Goal: Task Accomplishment & Management: Complete application form

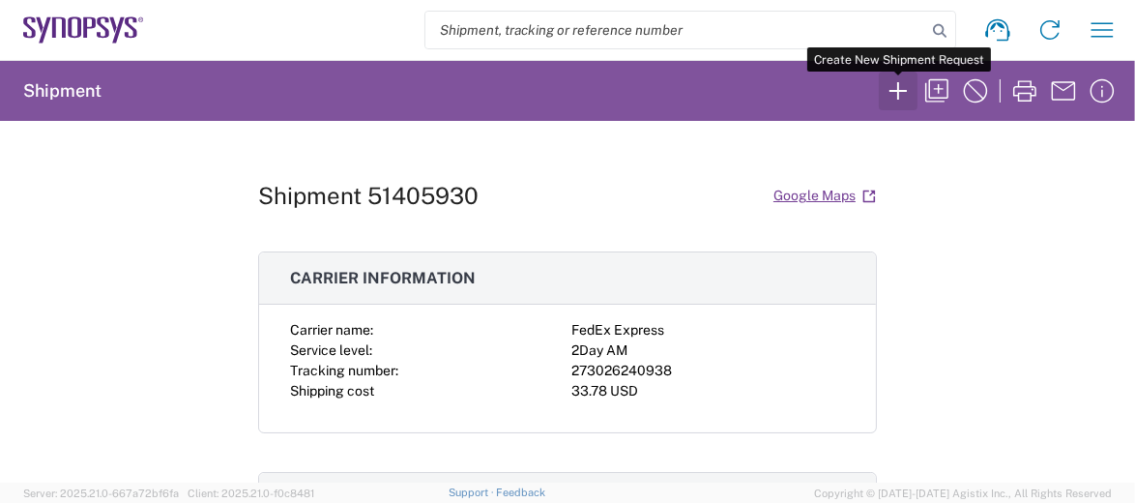
click at [894, 89] on icon "button" at bounding box center [898, 90] width 31 height 31
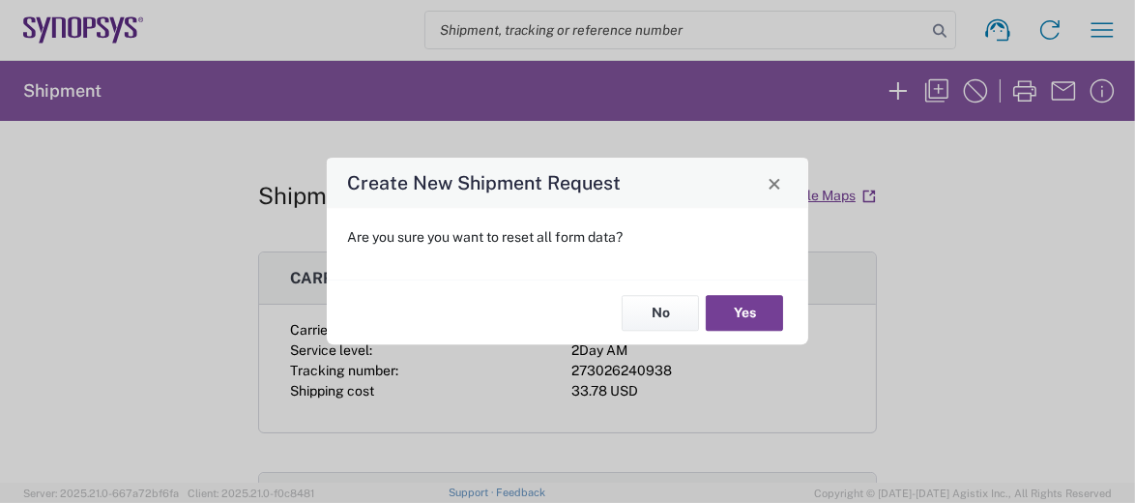
click at [726, 314] on button "Yes" at bounding box center [744, 313] width 77 height 36
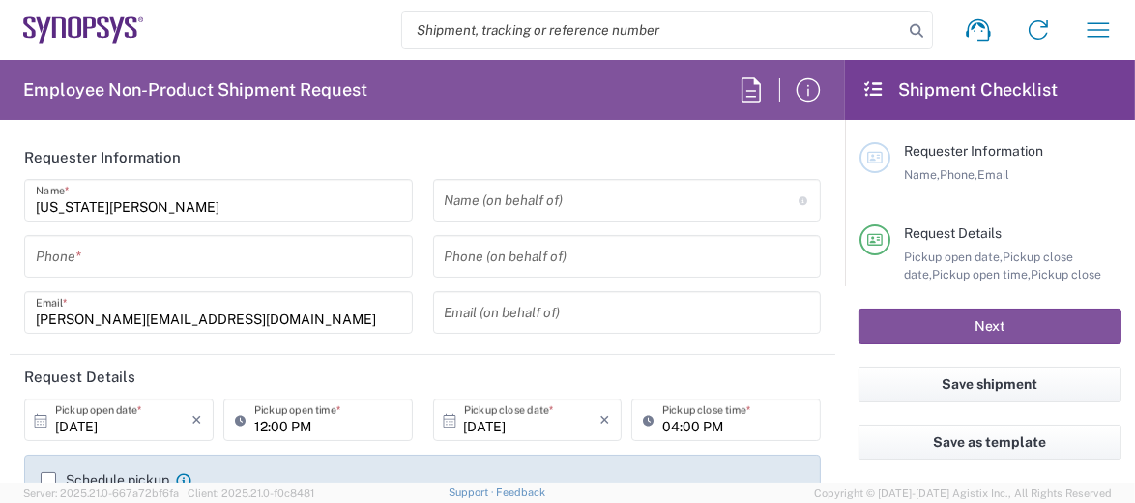
type input "Department"
type input "[GEOGRAPHIC_DATA]"
type input "Delivered at Place"
type input "[US_STATE]"
type input "[GEOGRAPHIC_DATA]"
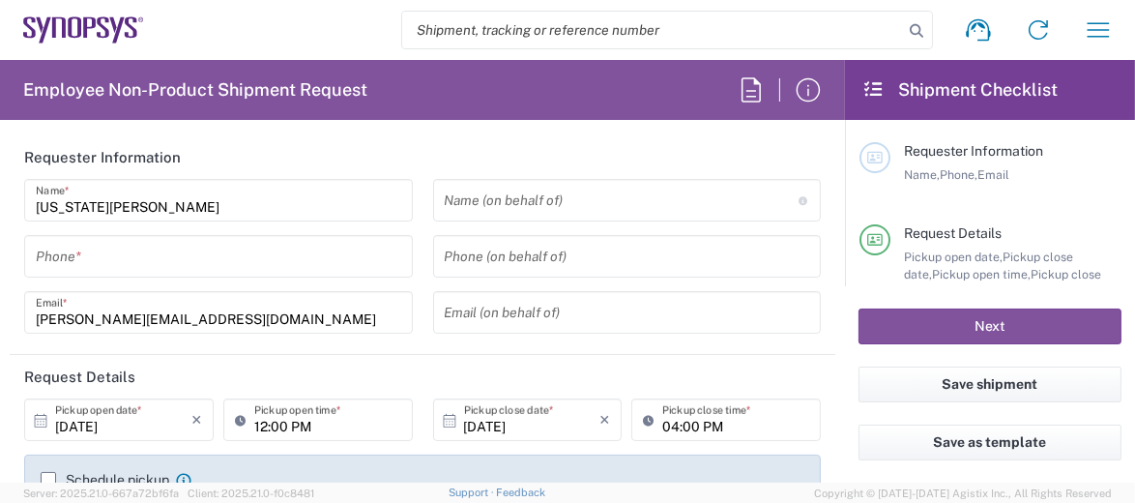
type input "US01, CIO, IT, ESS2 110066"
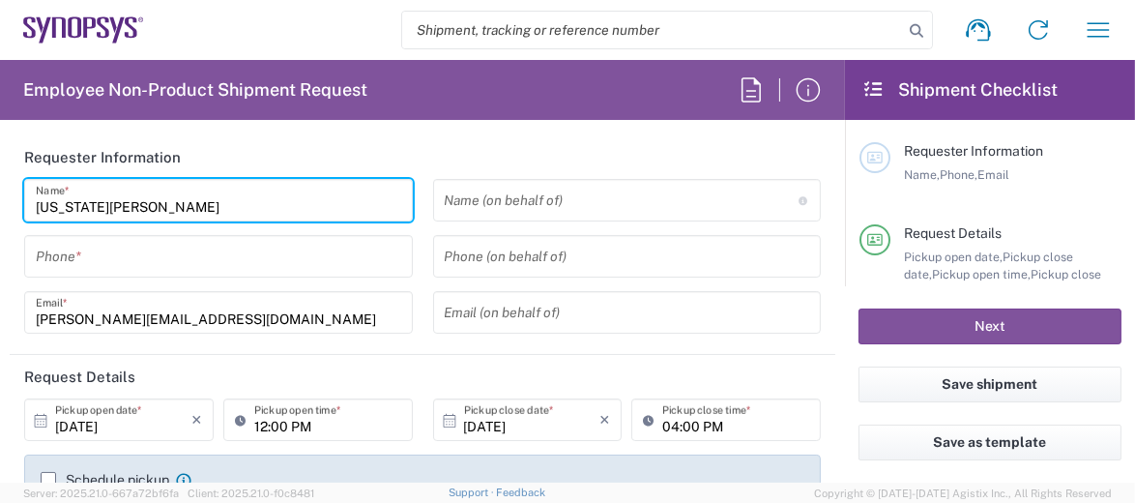
click at [189, 207] on input "[US_STATE][PERSON_NAME]" at bounding box center [218, 201] width 365 height 34
type input "Headquarters USSV"
type input "V"
type input "[PERSON_NAME]"
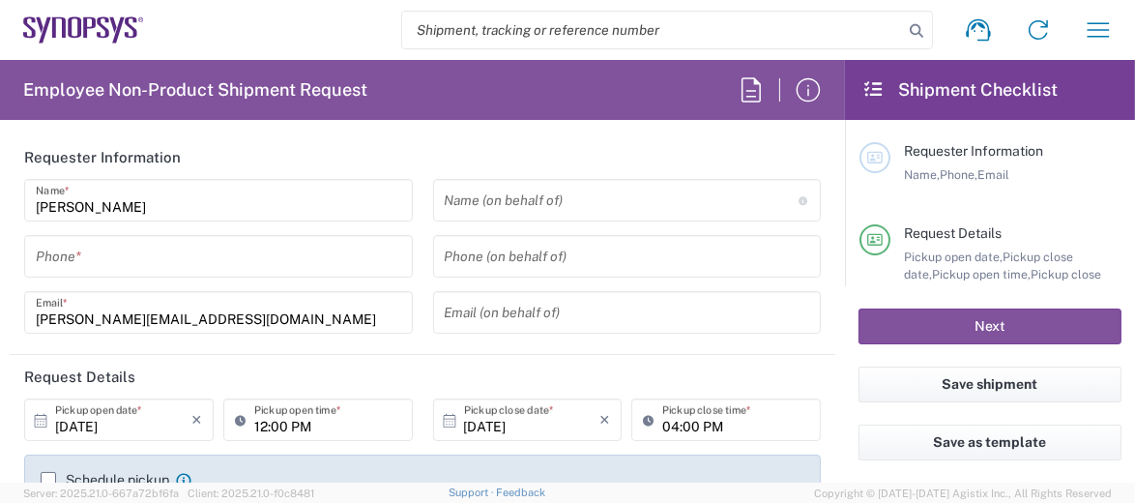
click at [346, 145] on header "Requester Information" at bounding box center [423, 157] width 826 height 44
click at [242, 320] on input "[PERSON_NAME][EMAIL_ADDRESS][DOMAIN_NAME]" at bounding box center [218, 313] width 365 height 34
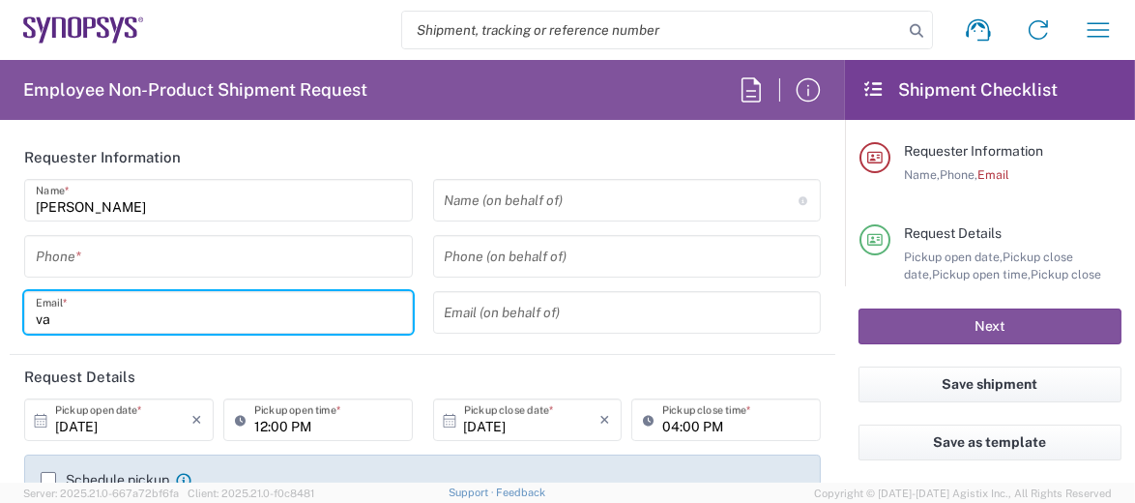
type input "v"
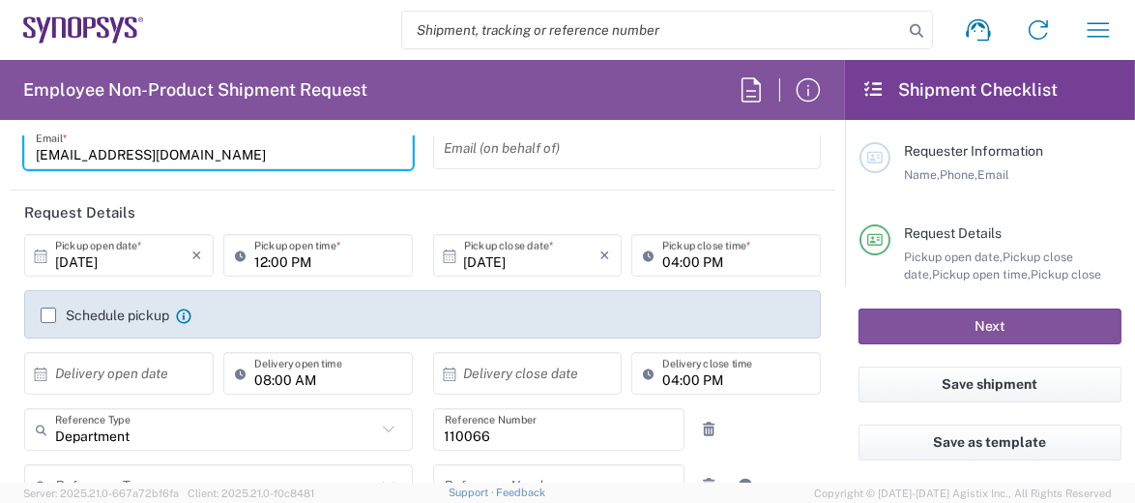
scroll to position [193, 0]
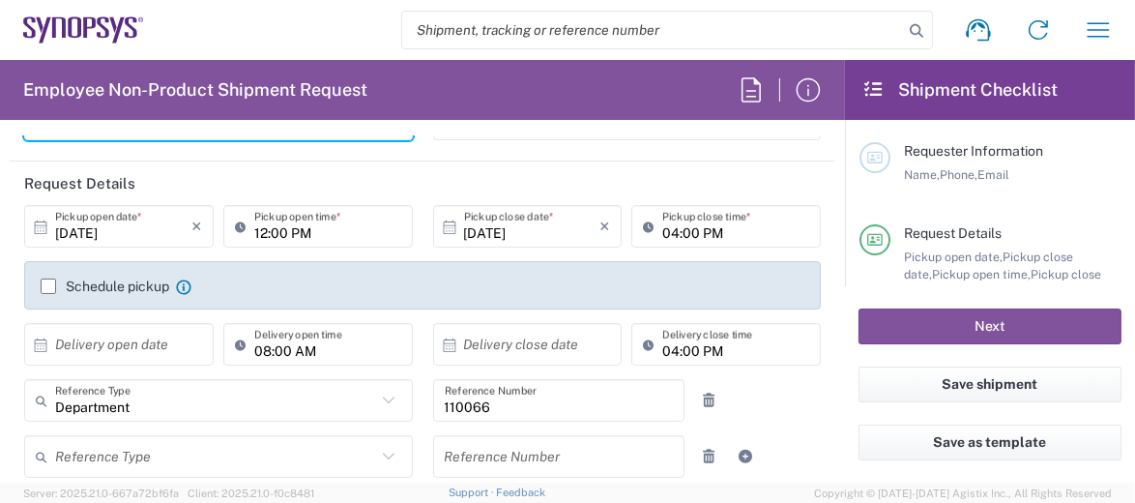
type input "[EMAIL_ADDRESS][DOMAIN_NAME]"
click at [53, 286] on label "Schedule pickup" at bounding box center [105, 285] width 129 height 15
click at [48, 286] on input "Schedule pickup" at bounding box center [48, 286] width 0 height 0
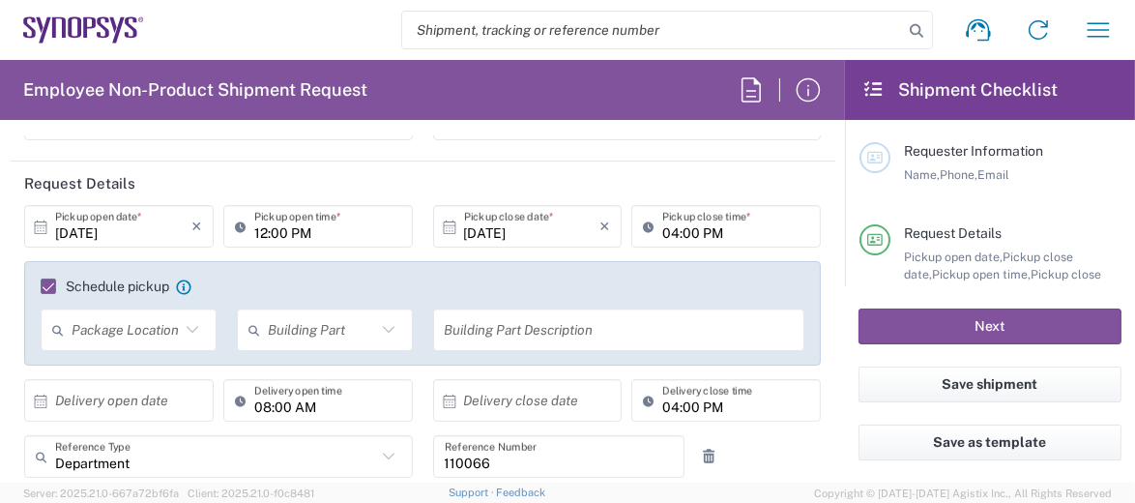
click at [184, 325] on icon at bounding box center [192, 329] width 25 height 25
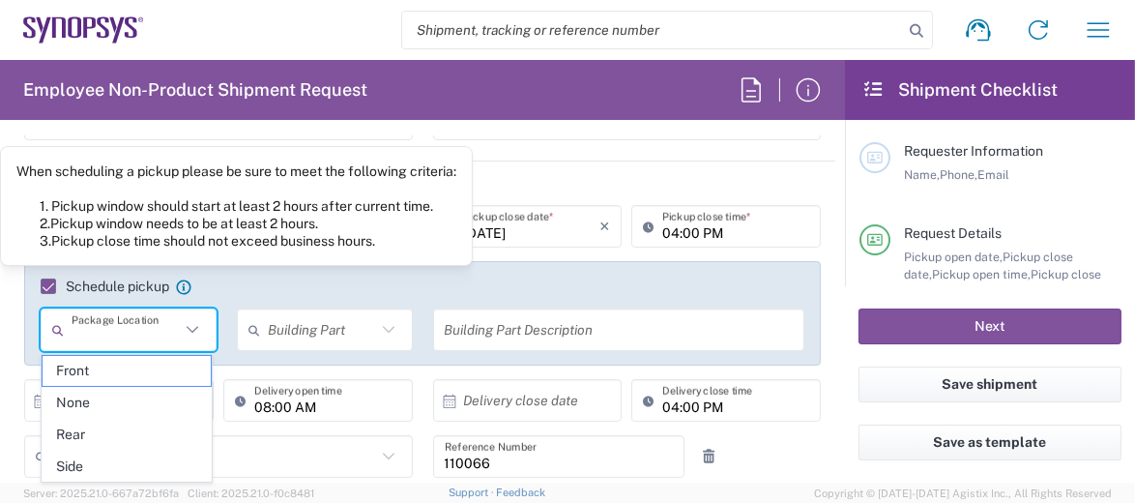
click at [214, 284] on agx-checkbox-control "Schedule pickup When scheduling a pickup please be sure to meet the following c…" at bounding box center [423, 285] width 764 height 17
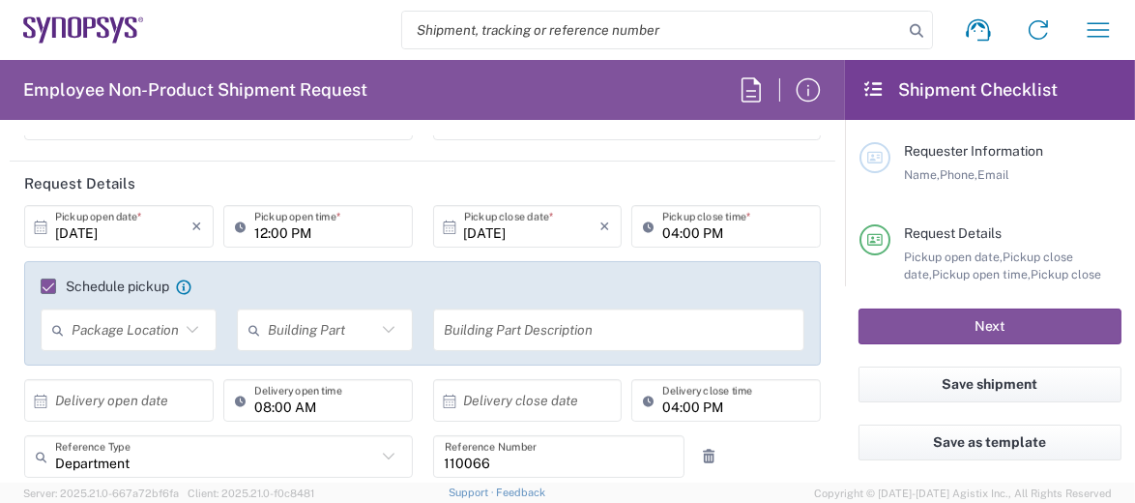
click at [41, 281] on div "Schedule pickup When scheduling a pickup please be sure to meet the following c…" at bounding box center [116, 285] width 151 height 17
click at [46, 286] on label "Schedule pickup" at bounding box center [105, 285] width 129 height 15
click at [40, 286] on input "Schedule pickup" at bounding box center [40, 286] width 0 height 0
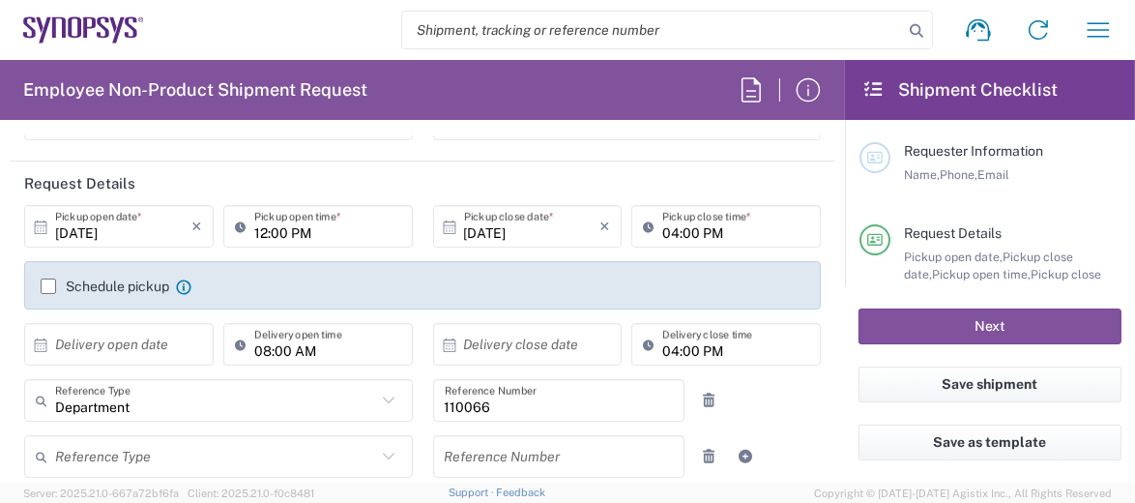
click at [180, 342] on input "text" at bounding box center [123, 345] width 136 height 34
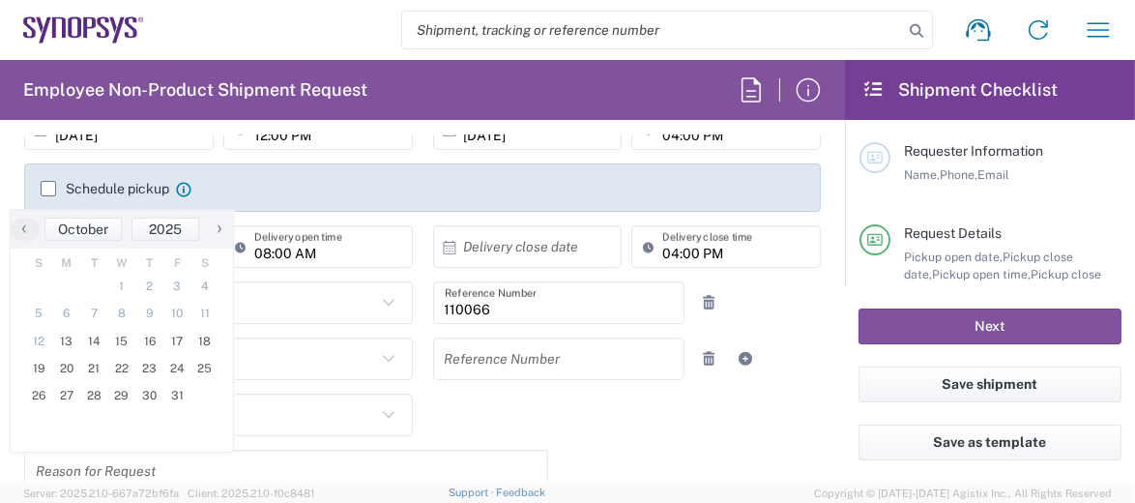
scroll to position [387, 0]
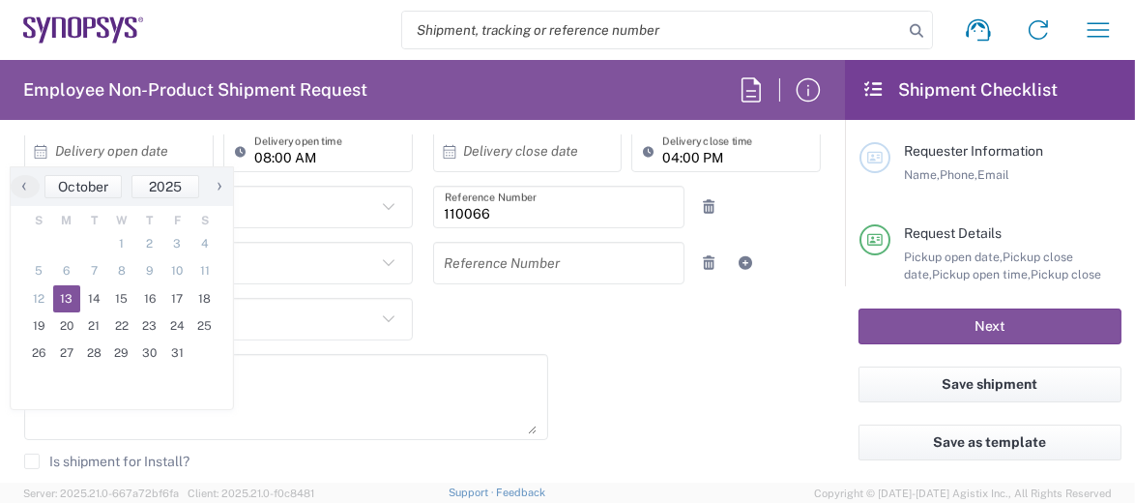
click at [72, 298] on span "13" at bounding box center [67, 298] width 28 height 27
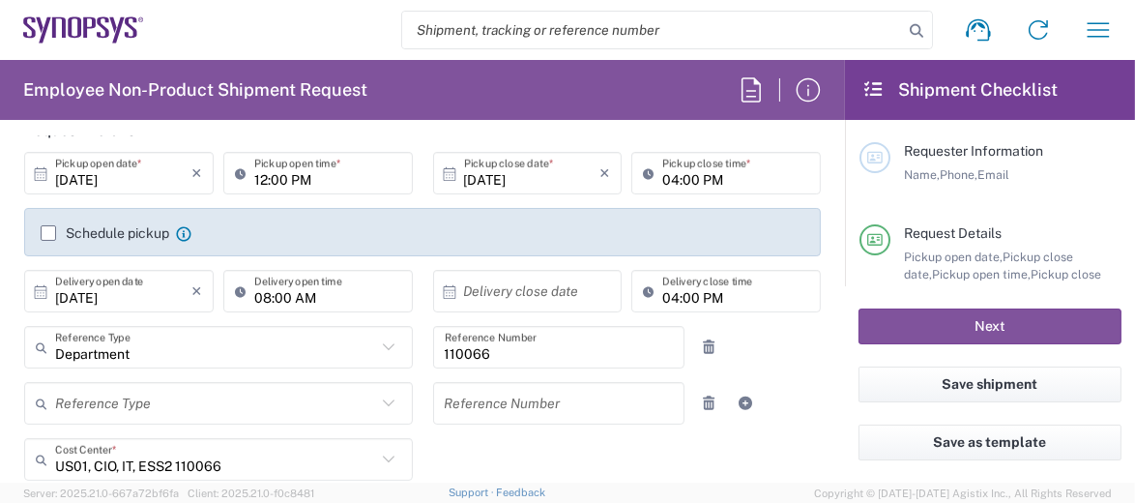
scroll to position [193, 0]
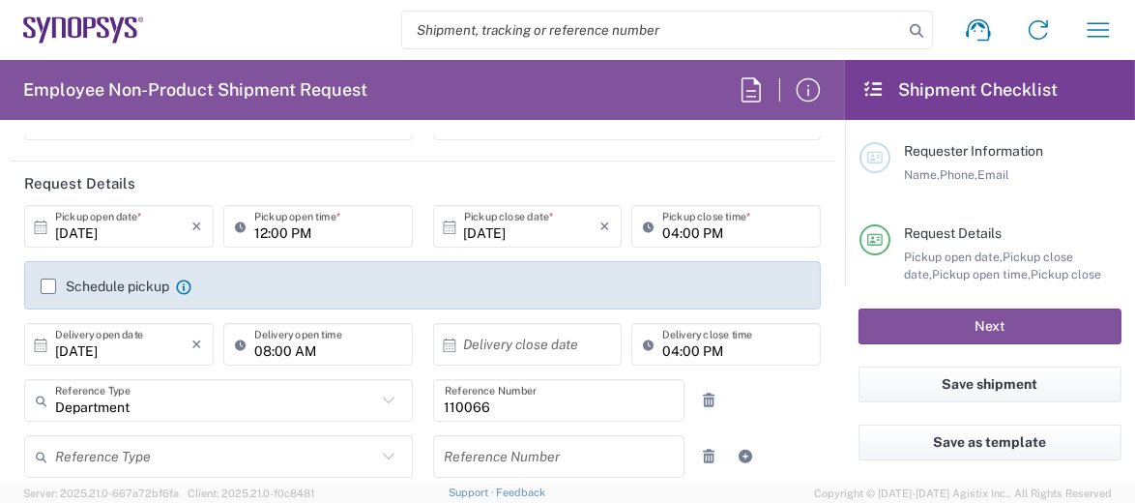
click at [152, 347] on input "[DATE]" at bounding box center [123, 345] width 136 height 34
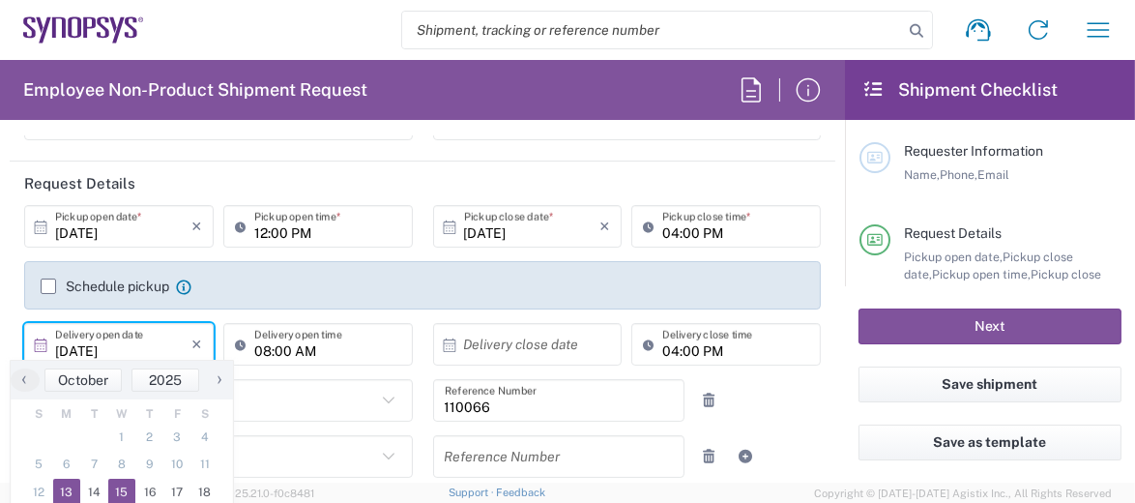
click at [125, 493] on span "15" at bounding box center [122, 492] width 28 height 27
type input "[DATE]"
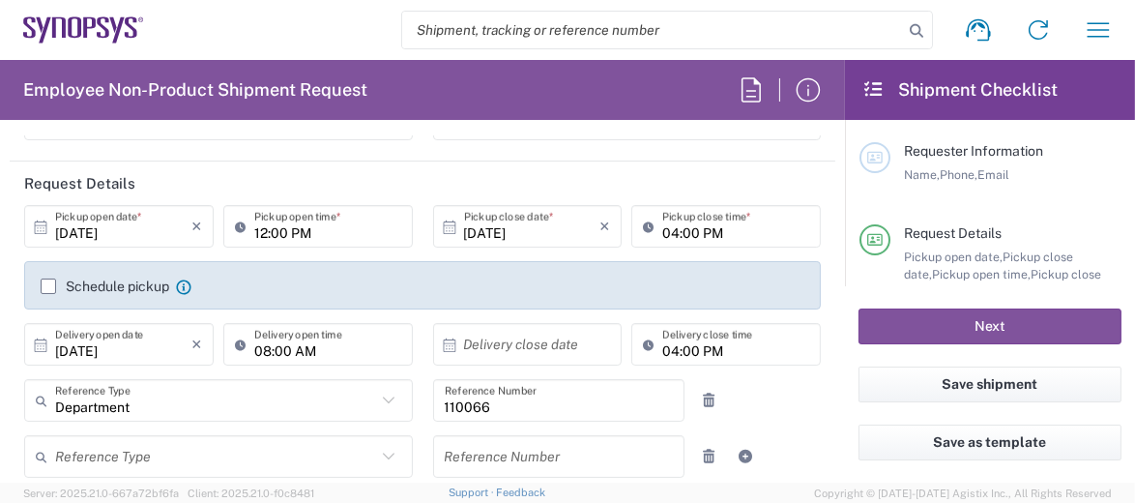
click at [449, 344] on icon at bounding box center [449, 344] width 17 height 17
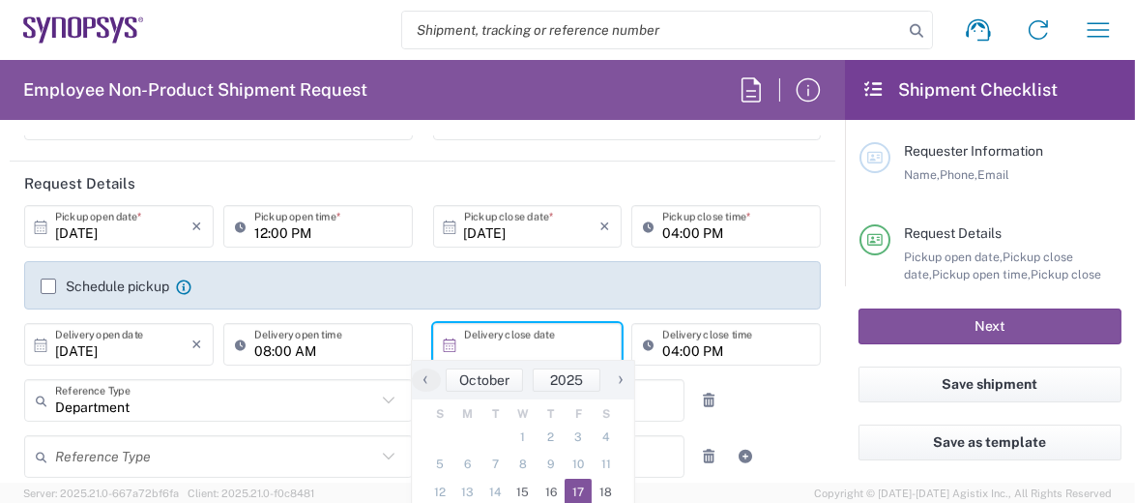
click at [572, 487] on span "17" at bounding box center [579, 492] width 28 height 27
type input "[DATE]"
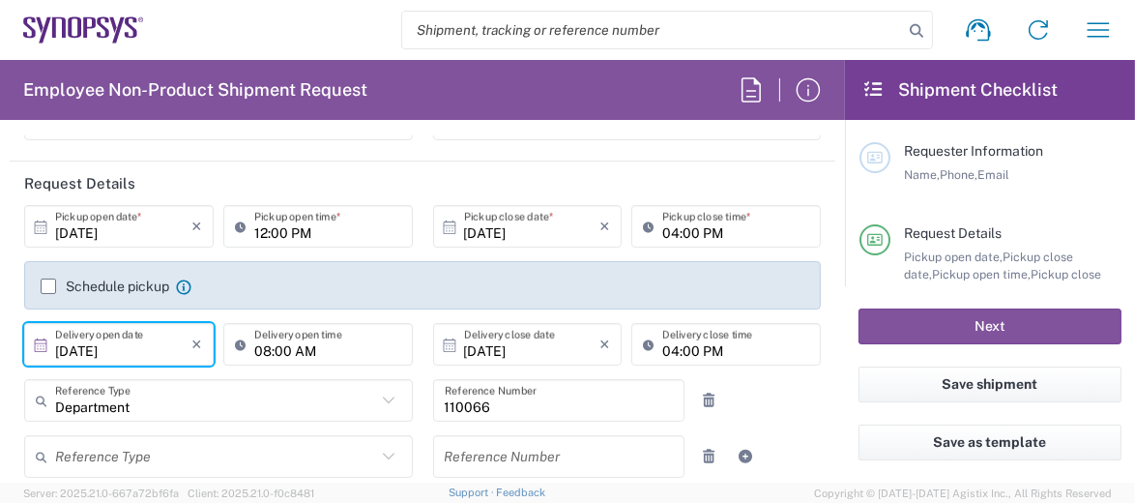
click at [152, 352] on input "[DATE]" at bounding box center [123, 345] width 136 height 34
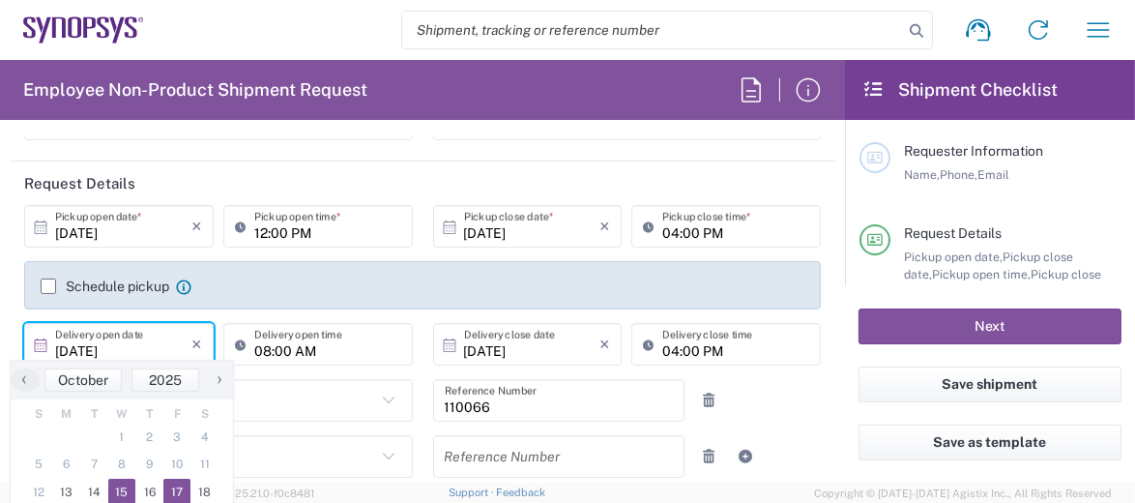
click at [174, 489] on span "17" at bounding box center [177, 492] width 28 height 27
type input "[DATE]"
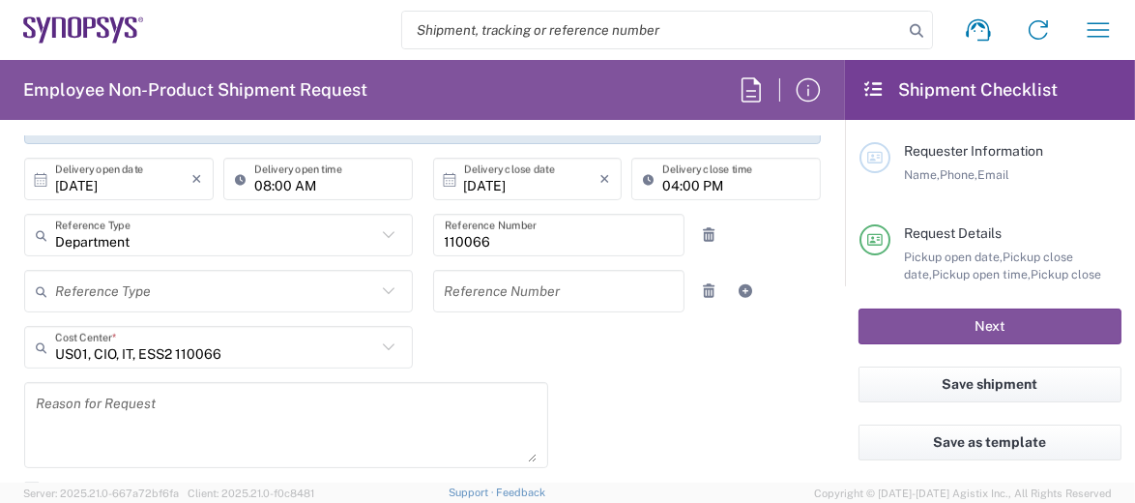
scroll to position [387, 0]
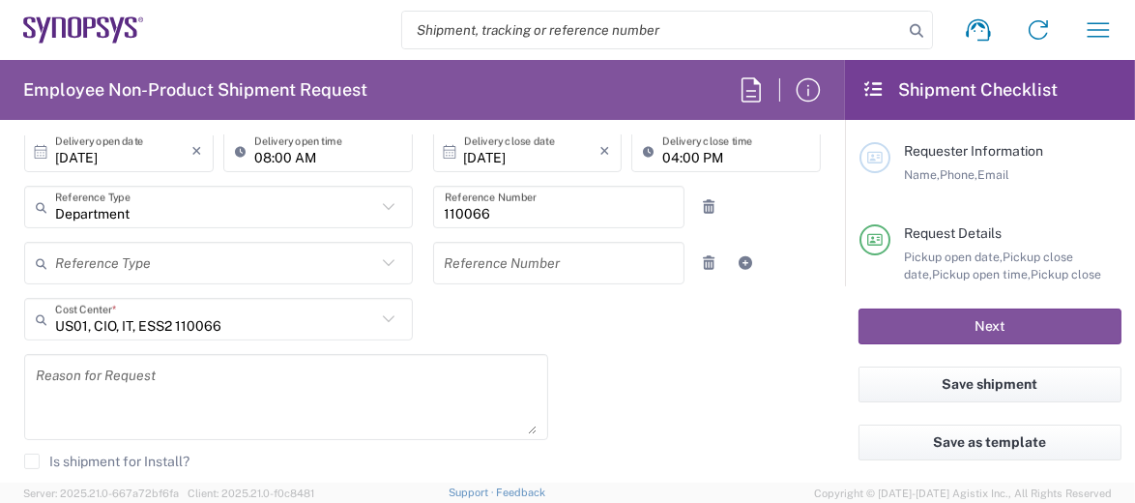
click at [379, 268] on icon at bounding box center [388, 262] width 25 height 25
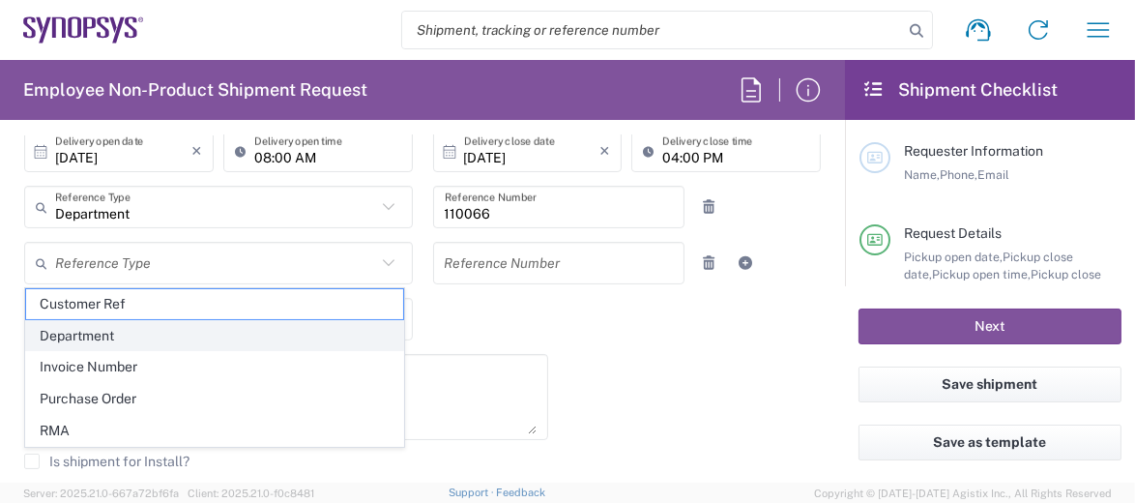
click at [174, 325] on span "Department" at bounding box center [214, 336] width 377 height 30
type input "Department"
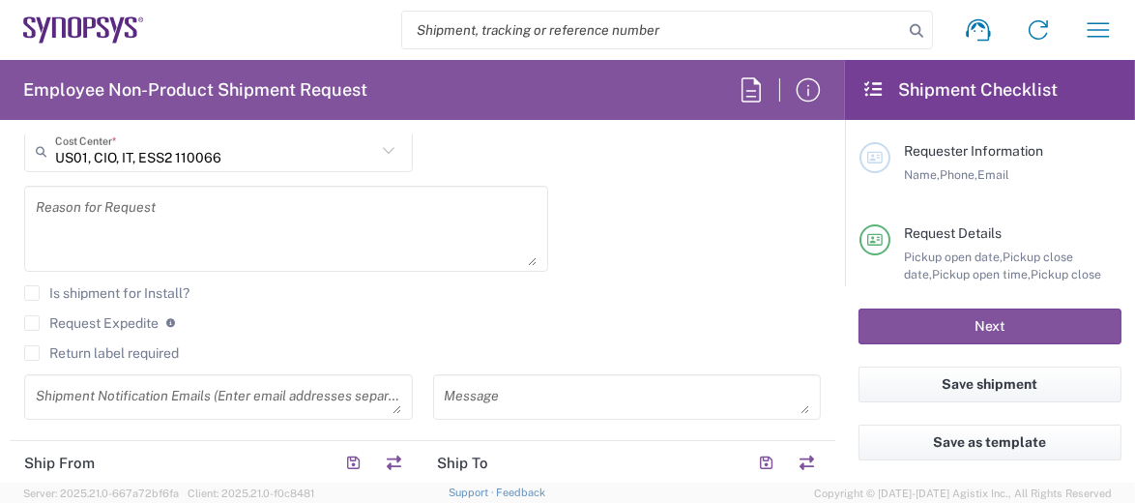
scroll to position [580, 0]
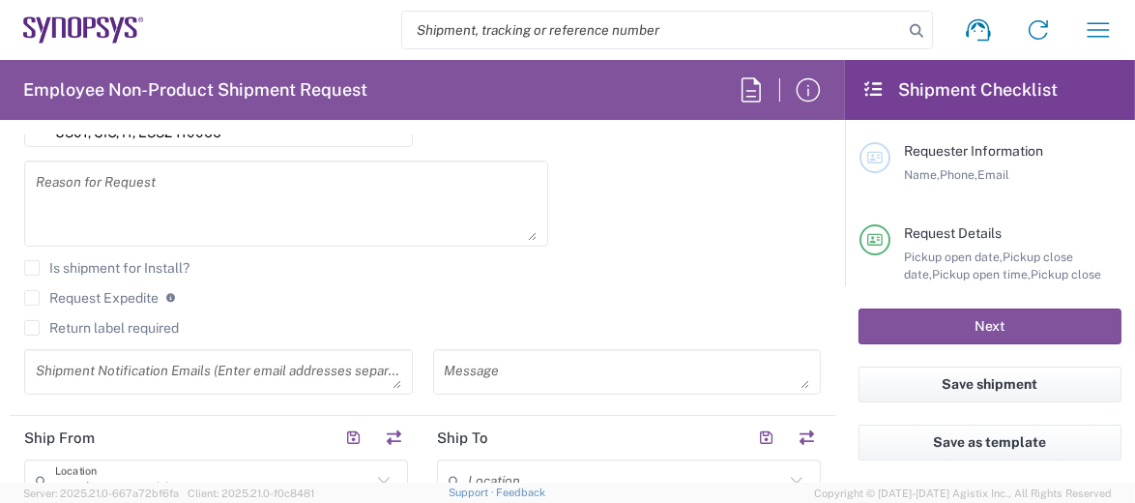
click at [247, 202] on textarea at bounding box center [286, 203] width 501 height 74
click at [227, 196] on textarea "Approved by [PERSON_NAME]" at bounding box center [286, 203] width 501 height 74
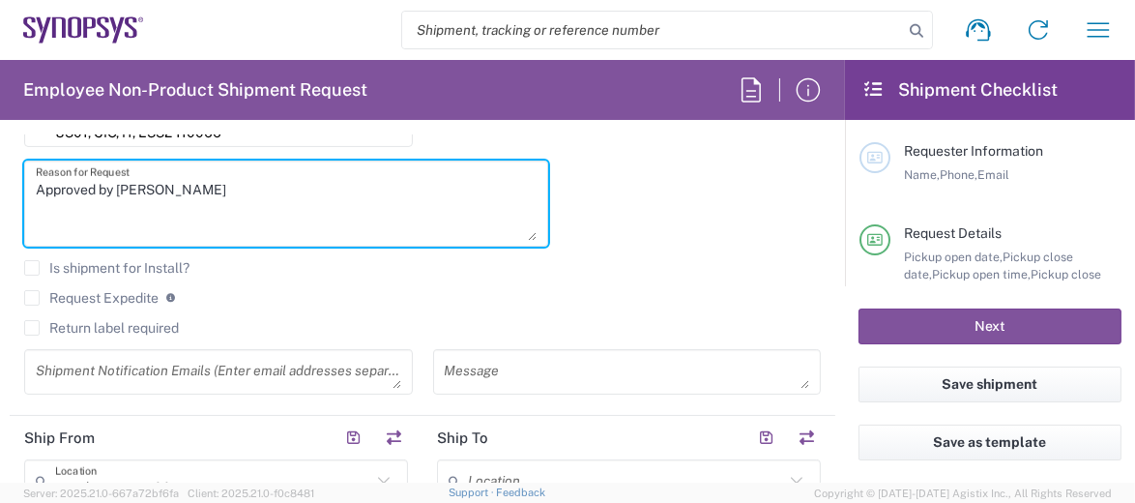
type textarea "Approved by [PERSON_NAME]"
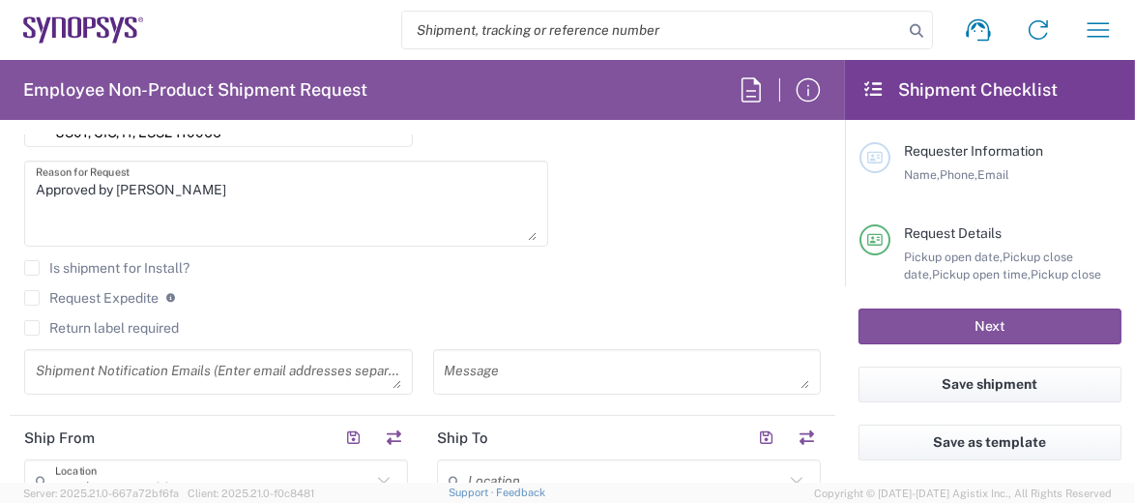
click at [654, 265] on agx-checkbox-control "Is shipment for Install?" at bounding box center [422, 267] width 797 height 15
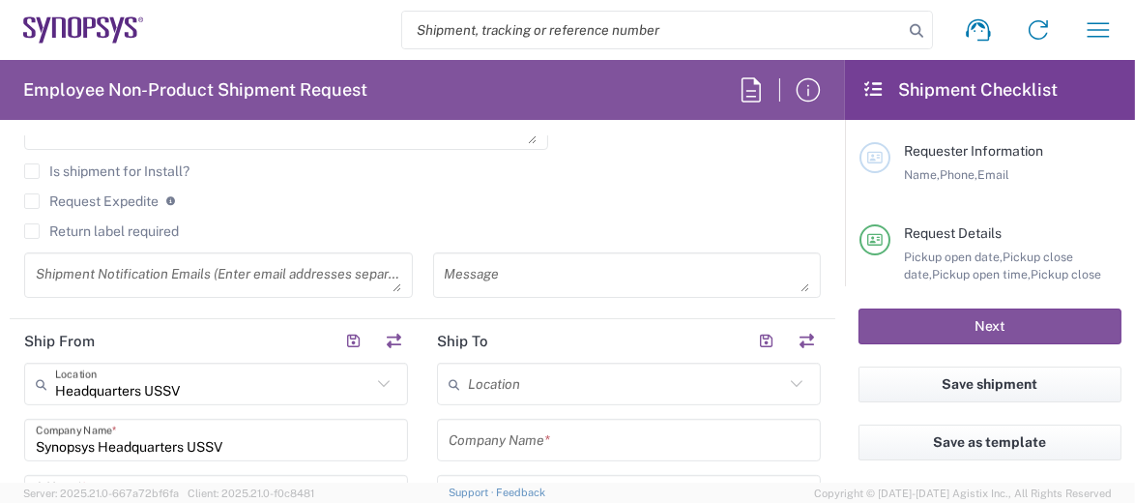
click at [310, 275] on textarea at bounding box center [218, 275] width 365 height 34
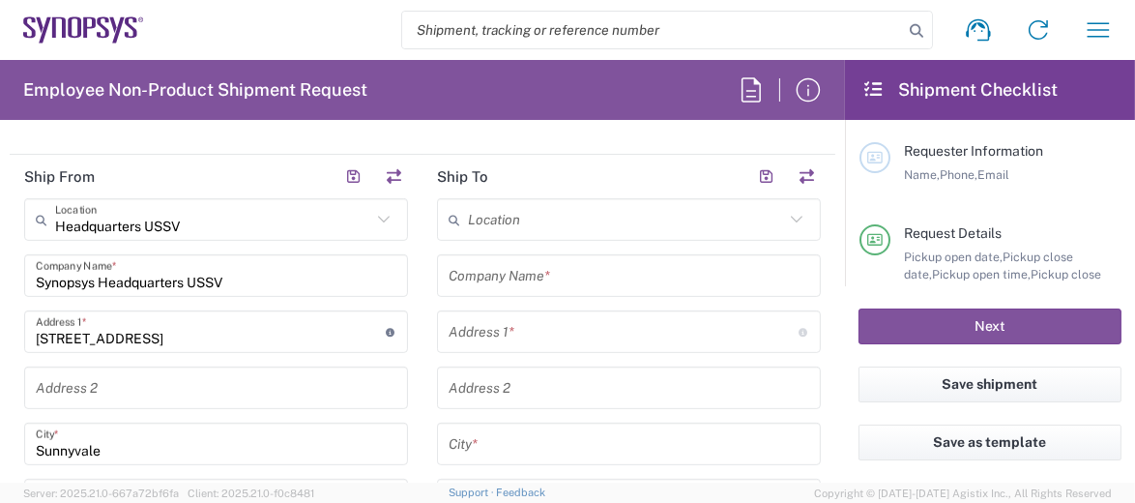
scroll to position [870, 0]
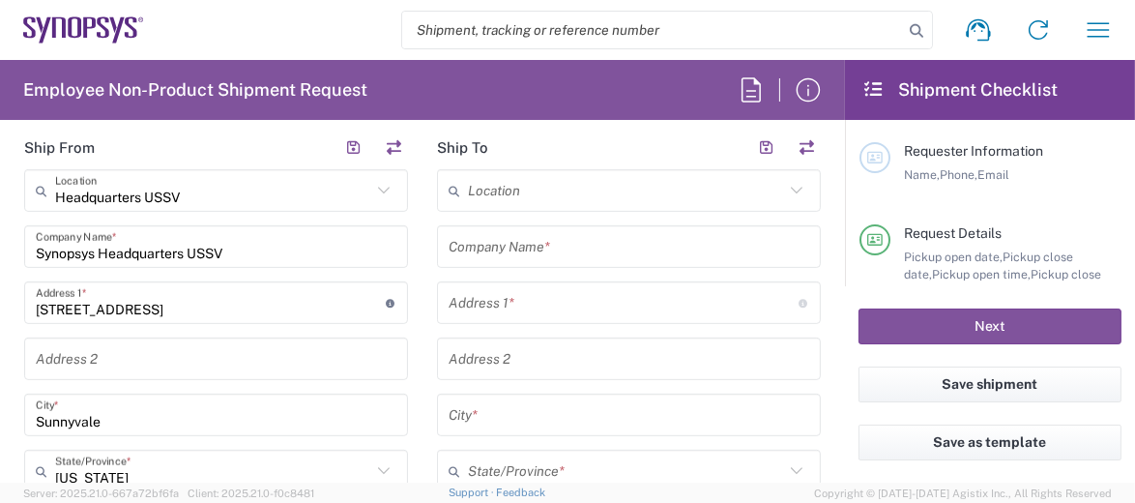
type textarea "[EMAIL_ADDRESS][DOMAIN_NAME]"
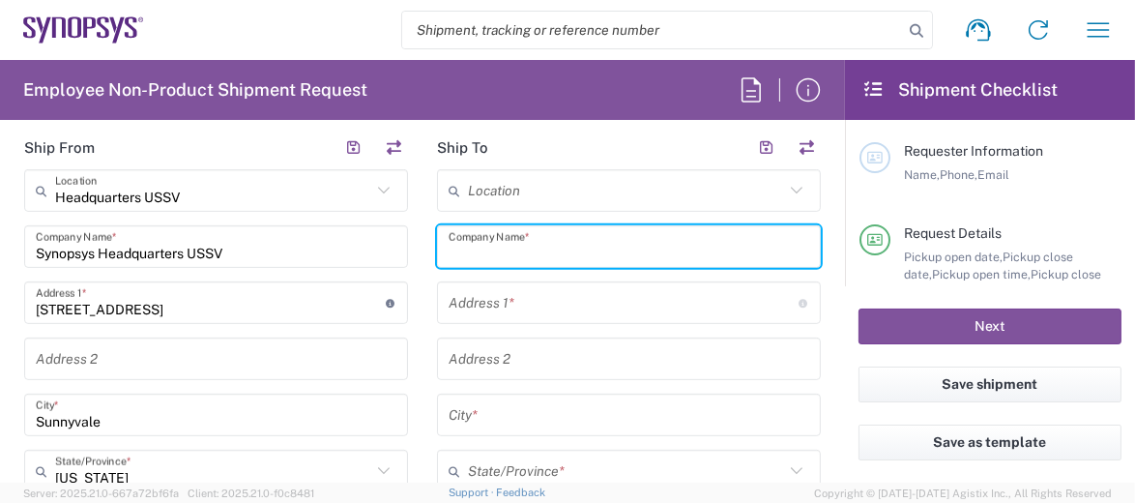
click at [563, 241] on input "text" at bounding box center [629, 247] width 361 height 34
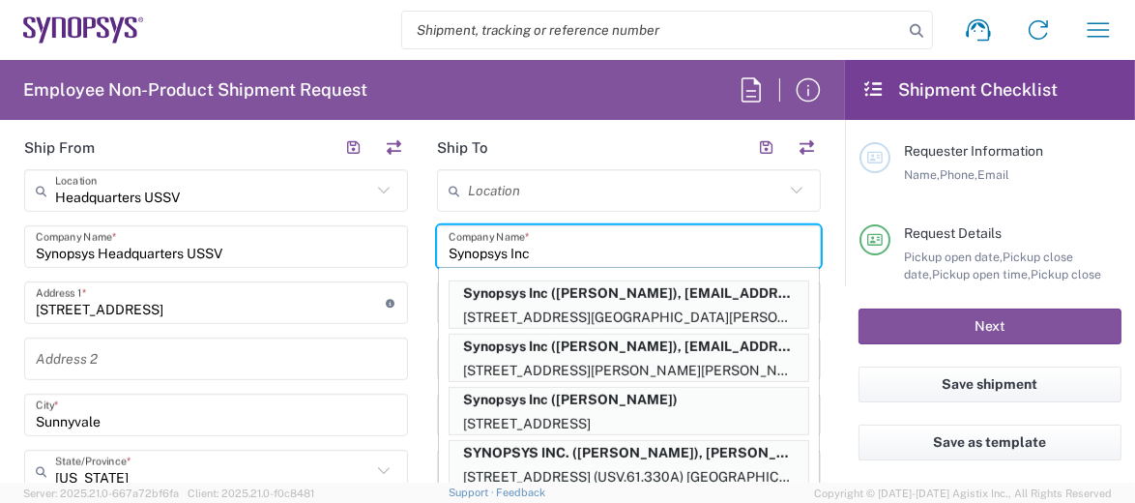
type input "Synopsys Inc"
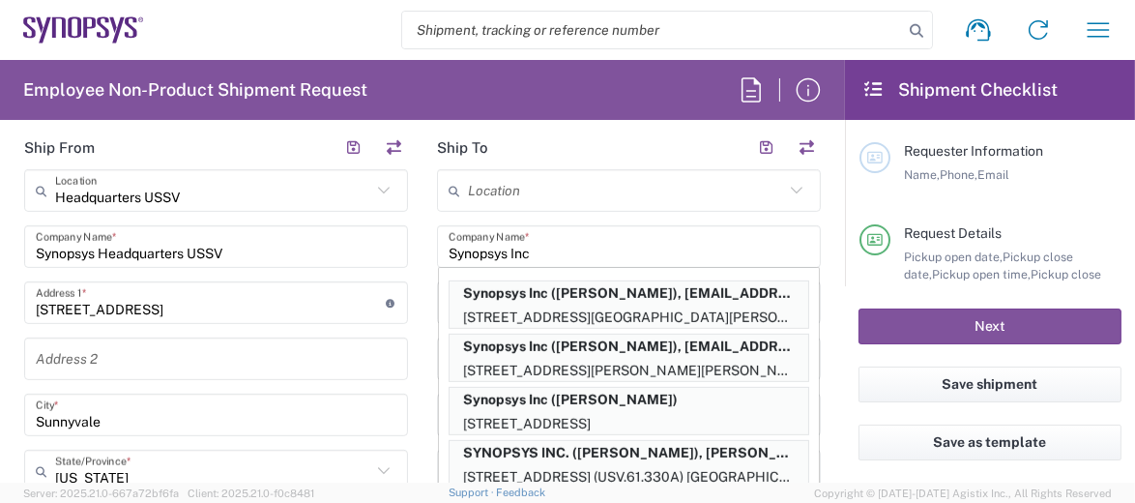
click at [579, 149] on header "Ship To" at bounding box center [628, 148] width 413 height 44
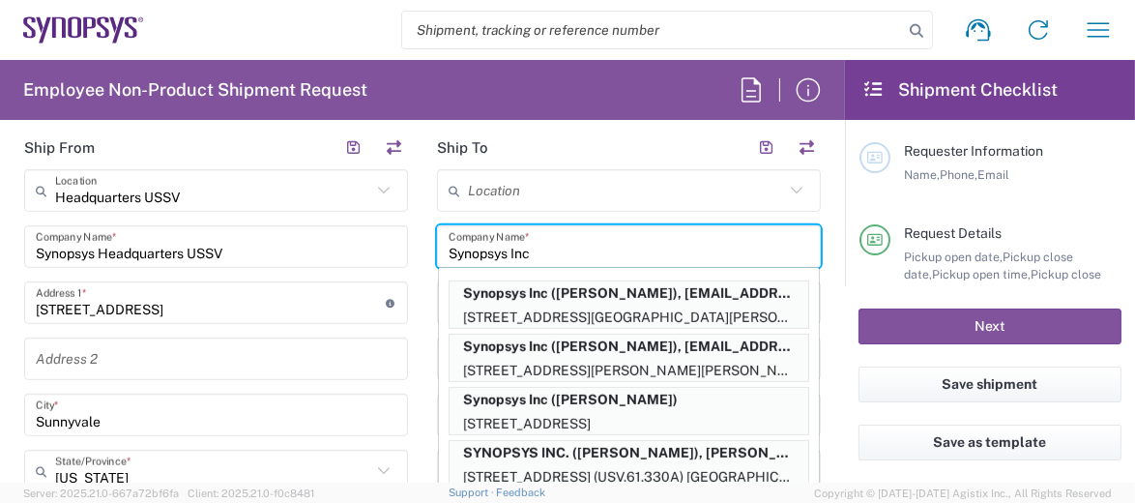
click at [551, 245] on input "Synopsys Inc" at bounding box center [629, 247] width 361 height 34
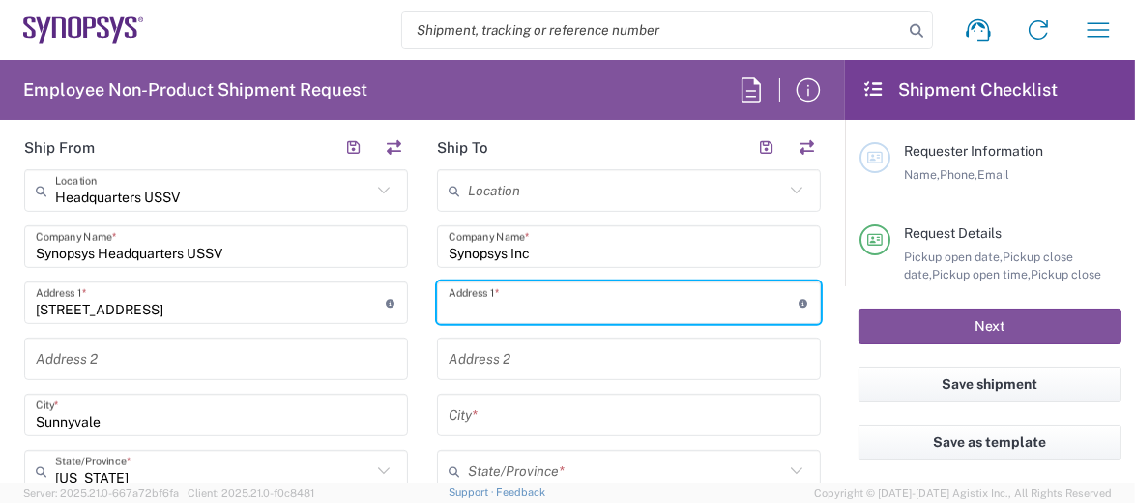
click at [587, 305] on input "text" at bounding box center [624, 303] width 350 height 34
paste input "[STREET_ADDRESS][PERSON_NAME]"
type input "[STREET_ADDRESS][PERSON_NAME]"
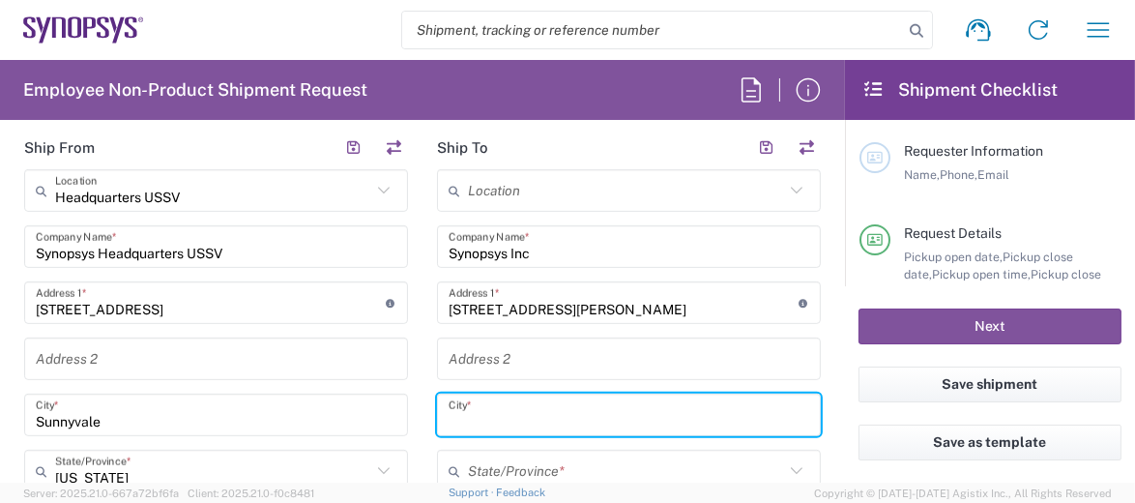
click at [721, 417] on input "text" at bounding box center [629, 415] width 361 height 34
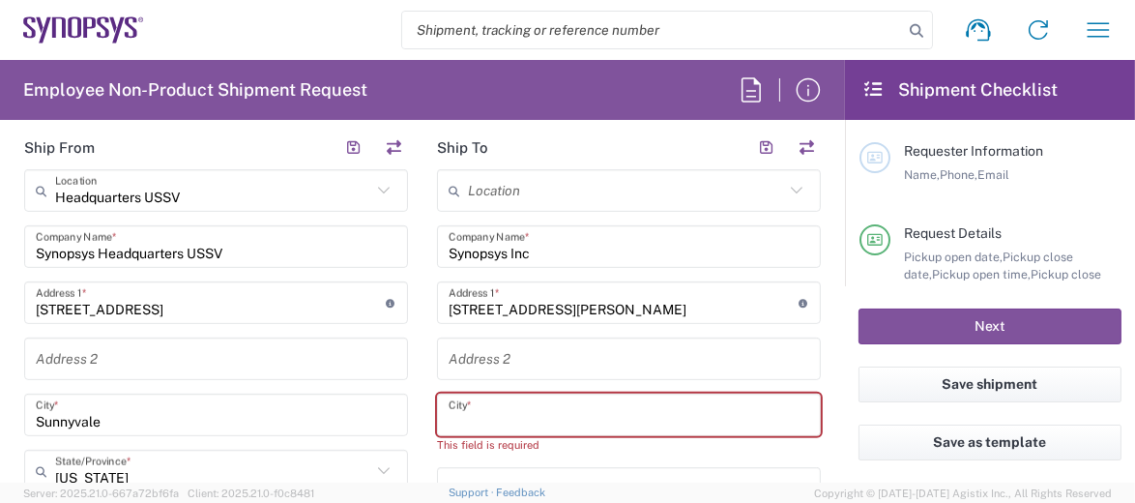
click at [556, 419] on input "text" at bounding box center [629, 415] width 361 height 34
paste input "Lagoa [PERSON_NAME]"
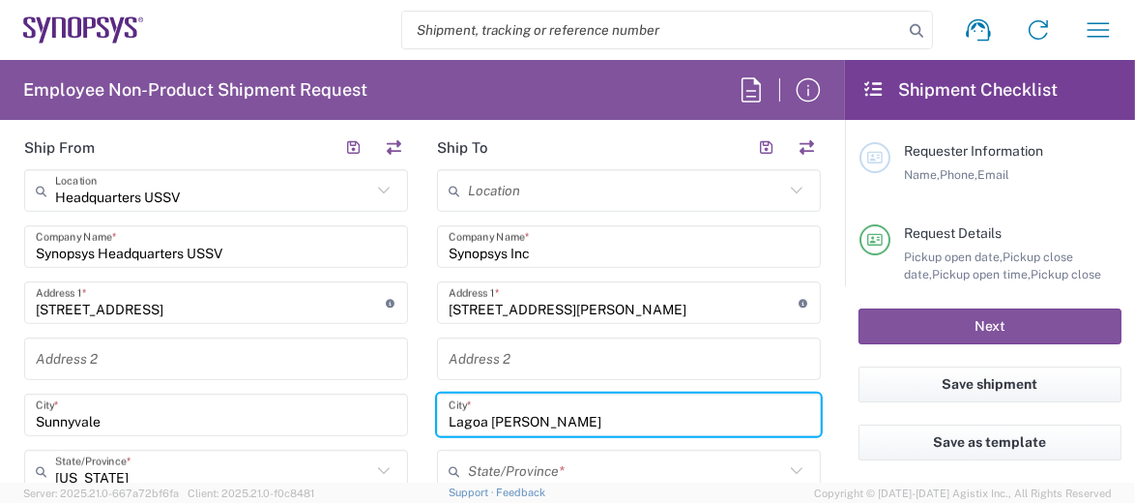
scroll to position [967, 0]
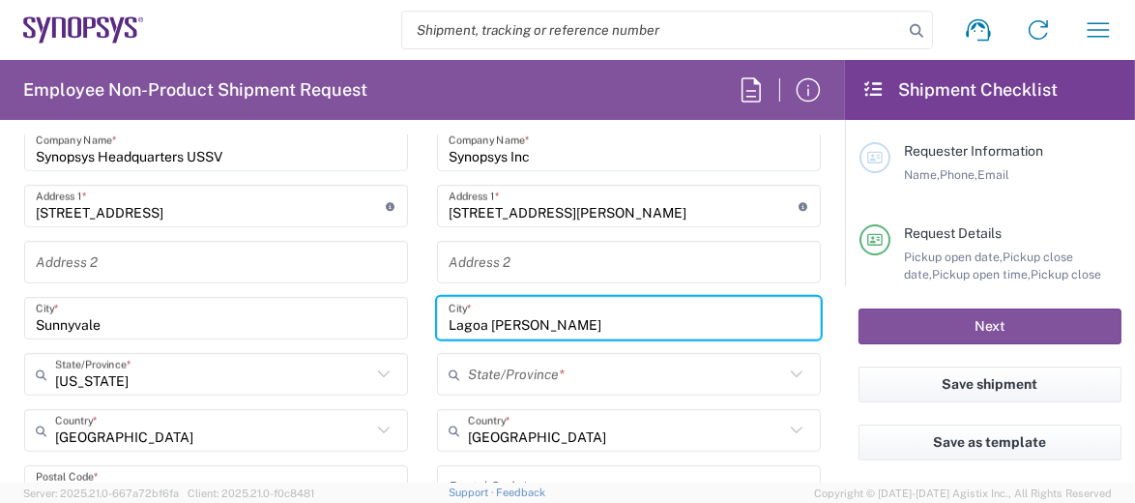
type input "Lagoa [PERSON_NAME]"
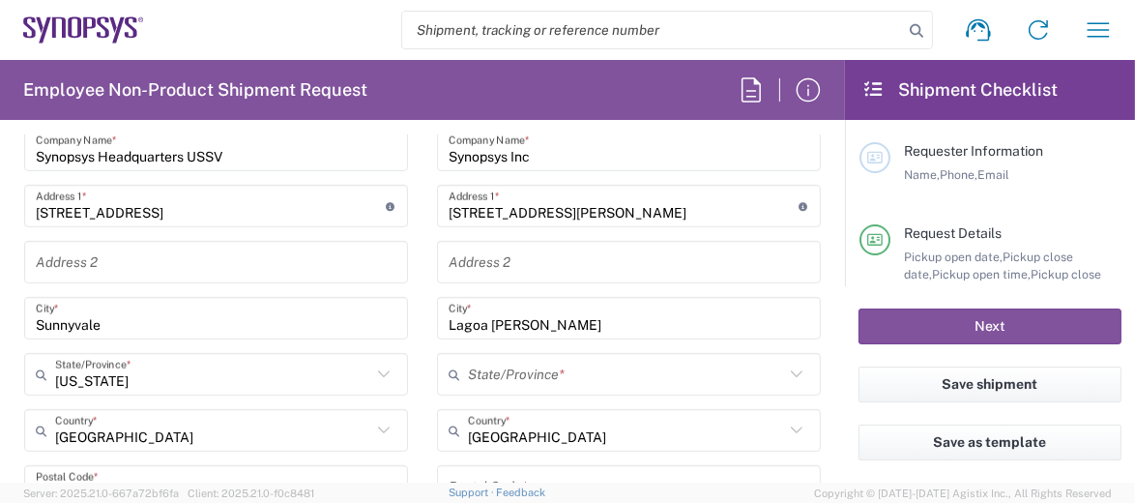
click at [784, 367] on icon at bounding box center [796, 374] width 25 height 25
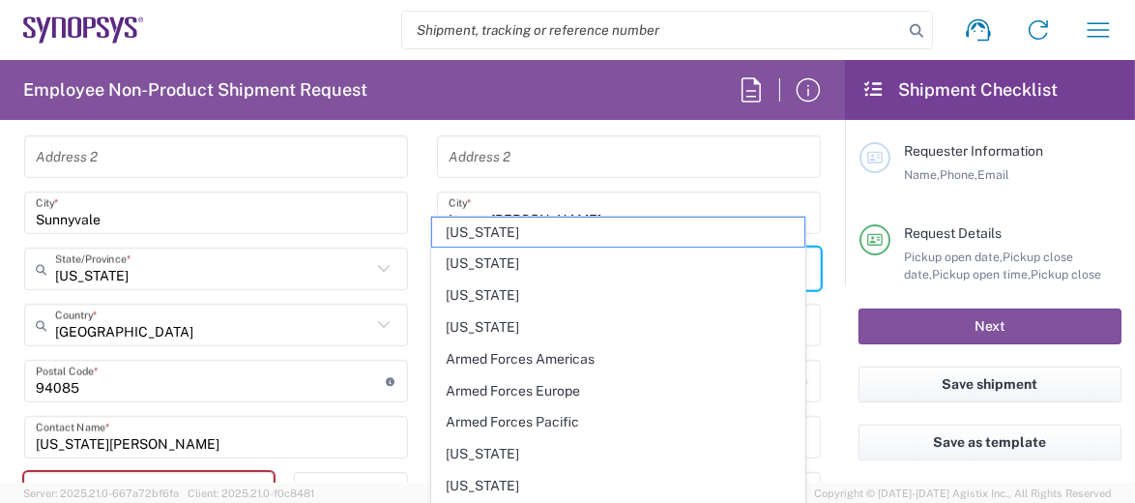
scroll to position [1160, 0]
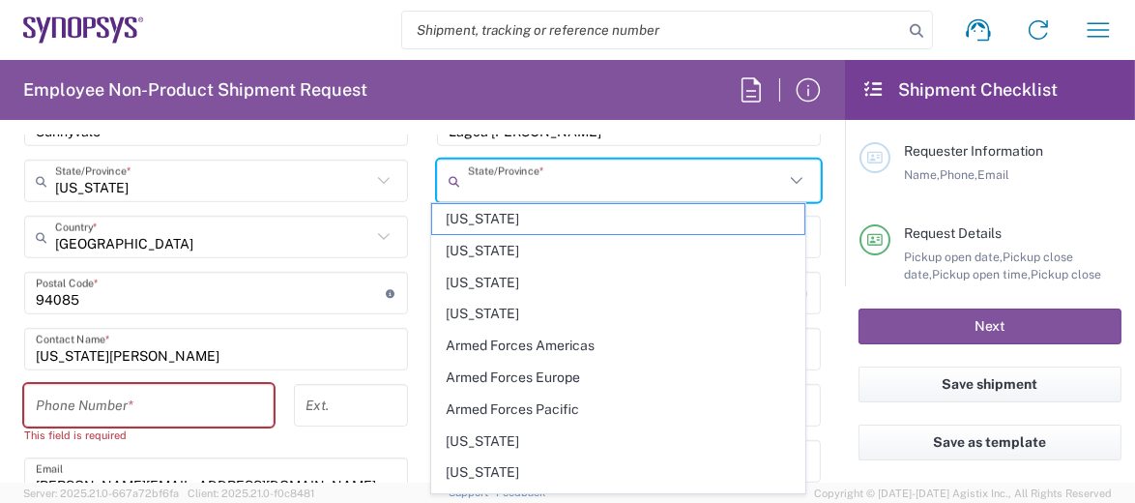
click at [270, 348] on input "[US_STATE][PERSON_NAME]" at bounding box center [216, 350] width 361 height 34
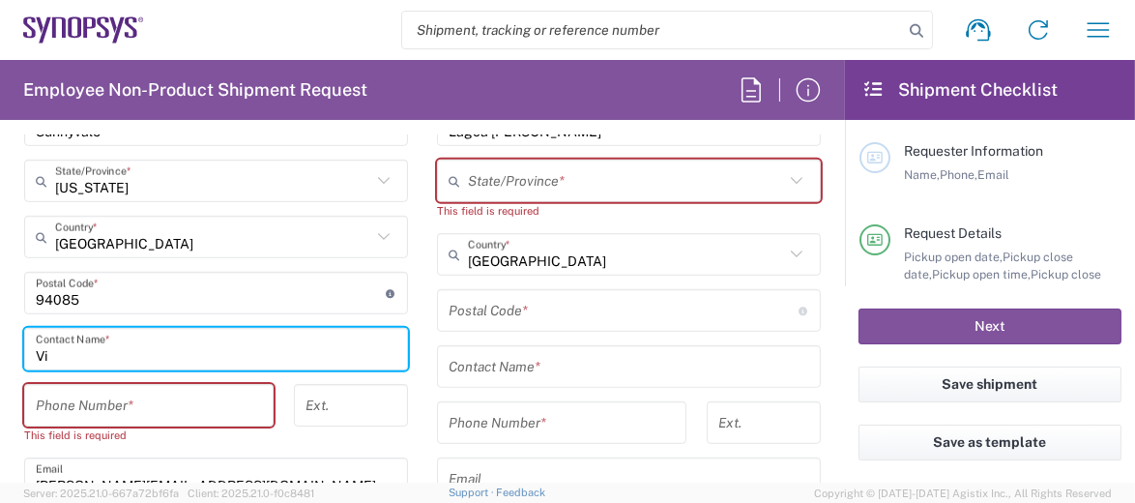
type input "V"
type input "[PERSON_NAME]"
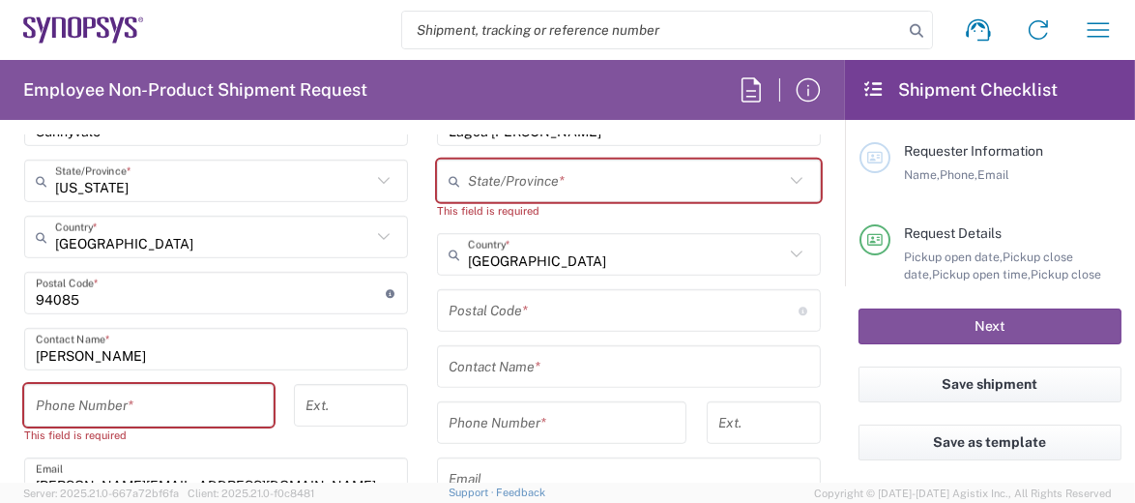
click at [213, 405] on input "tel" at bounding box center [149, 406] width 226 height 34
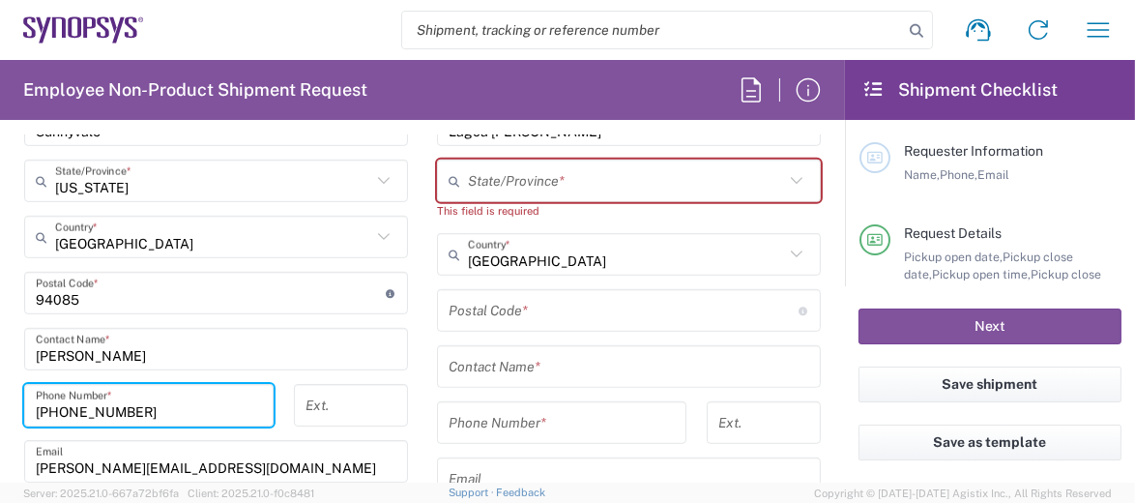
type input "[PHONE_NUMBER]"
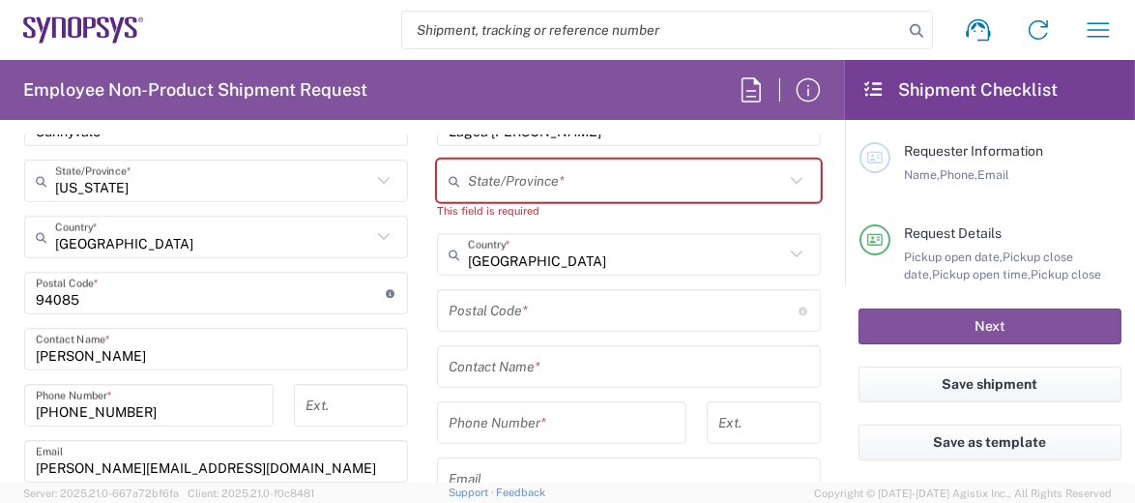
click at [809, 338] on main "Location [GEOGRAPHIC_DATA] DE04 Agrate Brianza IT01 [GEOGRAPHIC_DATA] DE02 [GEO…" at bounding box center [628, 293] width 413 height 829
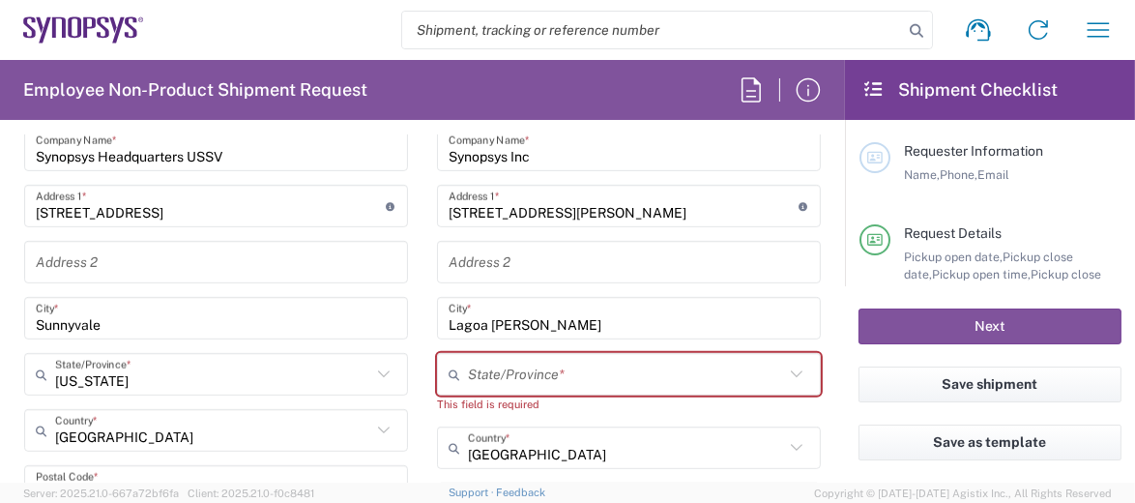
scroll to position [967, 0]
click at [785, 436] on icon at bounding box center [796, 447] width 25 height 25
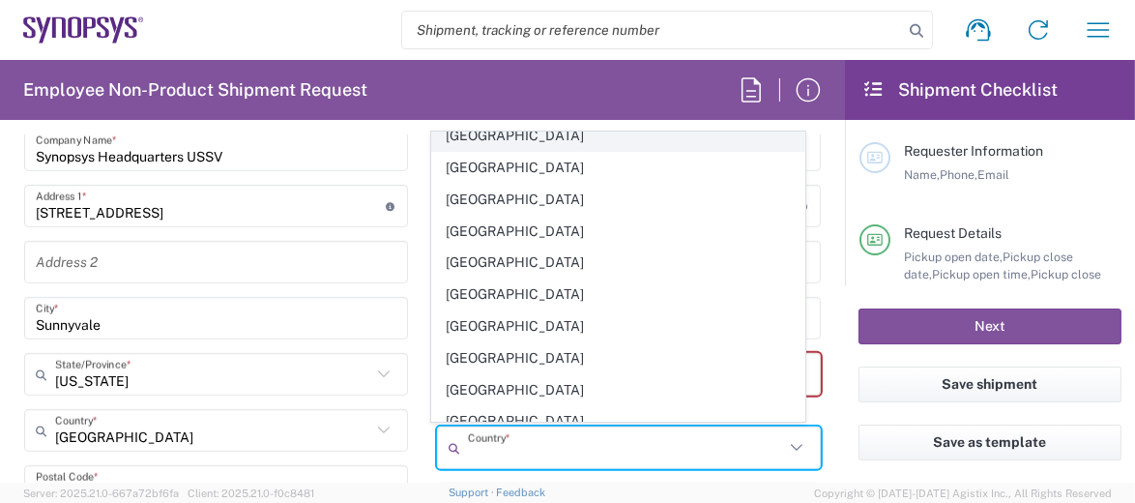
scroll to position [773, 0]
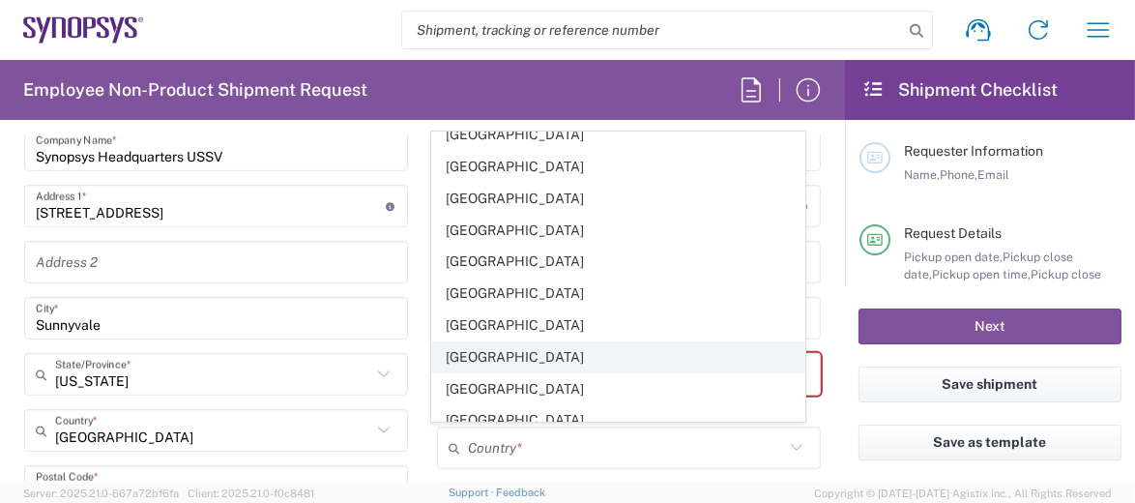
click at [518, 342] on span "[GEOGRAPHIC_DATA]" at bounding box center [618, 357] width 373 height 30
type input "[GEOGRAPHIC_DATA]"
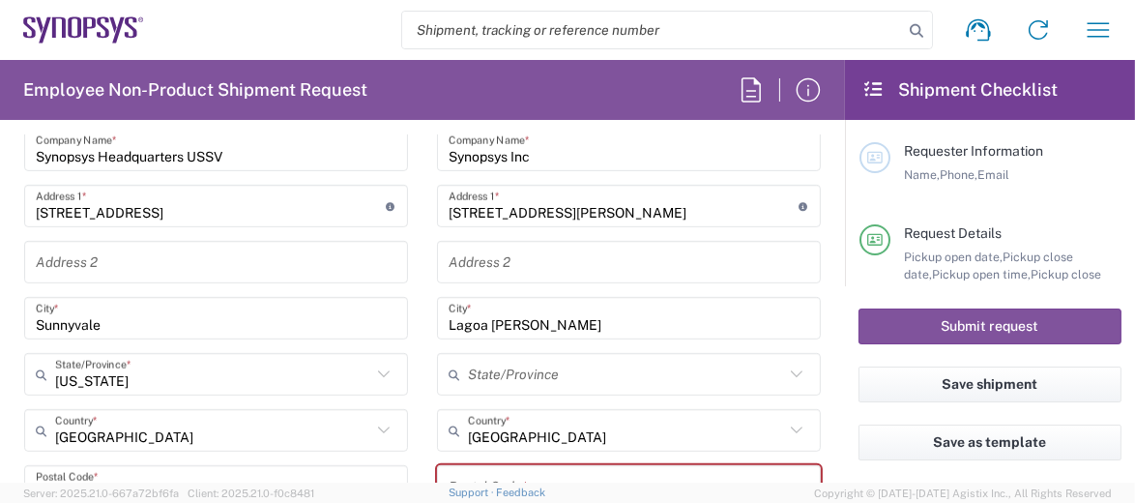
scroll to position [1063, 0]
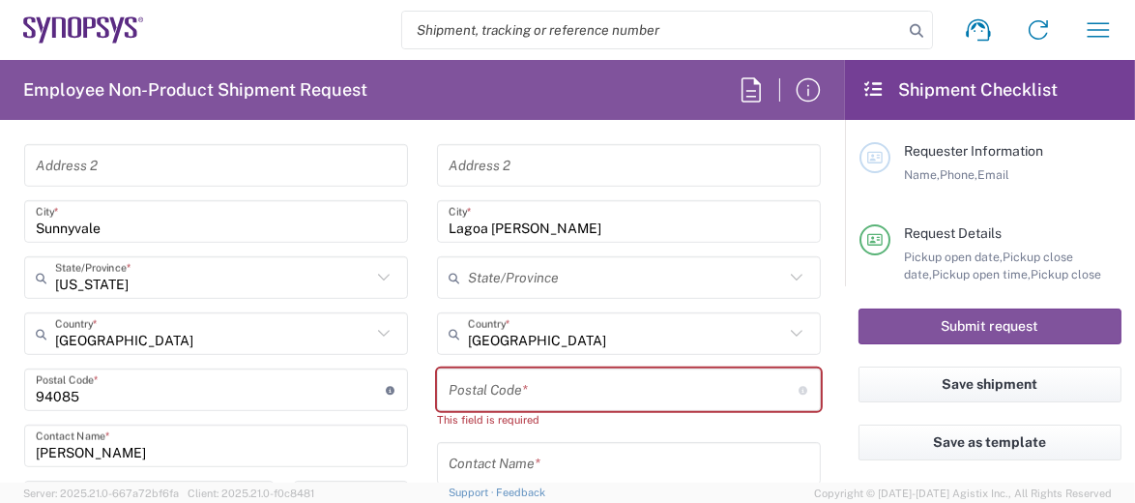
click at [784, 273] on icon at bounding box center [796, 277] width 25 height 25
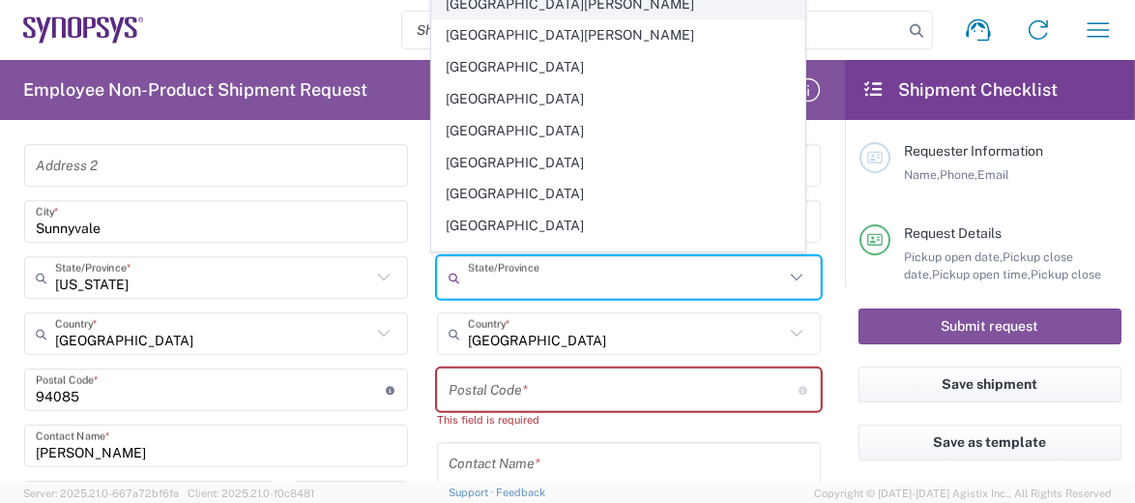
scroll to position [387, 0]
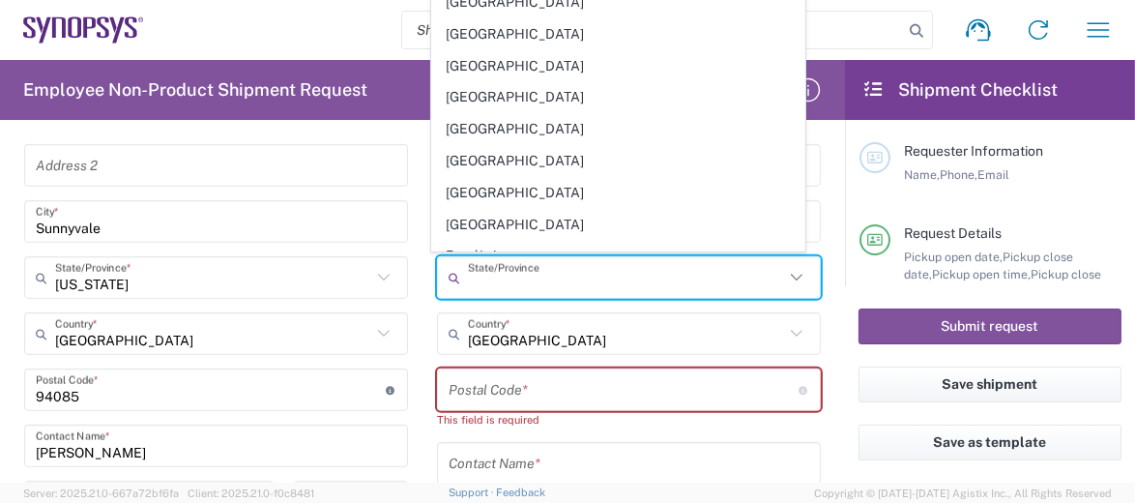
click at [412, 282] on main "Headquarters USSV Location Headquarters [GEOGRAPHIC_DATA] Agrate Brianza IT01 […" at bounding box center [216, 328] width 413 height 704
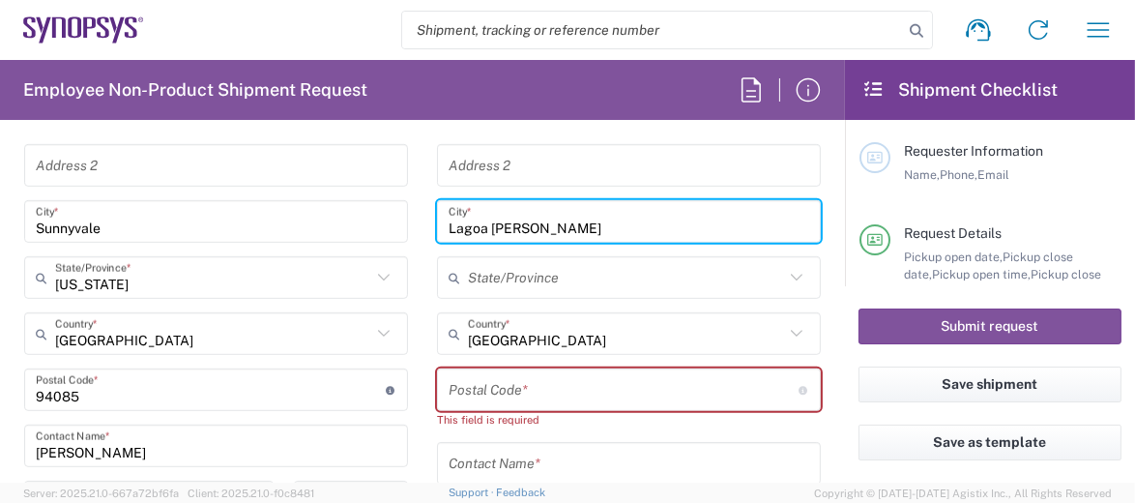
click at [579, 224] on input "Lagoa [PERSON_NAME]" at bounding box center [629, 222] width 361 height 34
type input "L"
type input "Florianoppolis"
click at [791, 274] on icon at bounding box center [797, 277] width 12 height 7
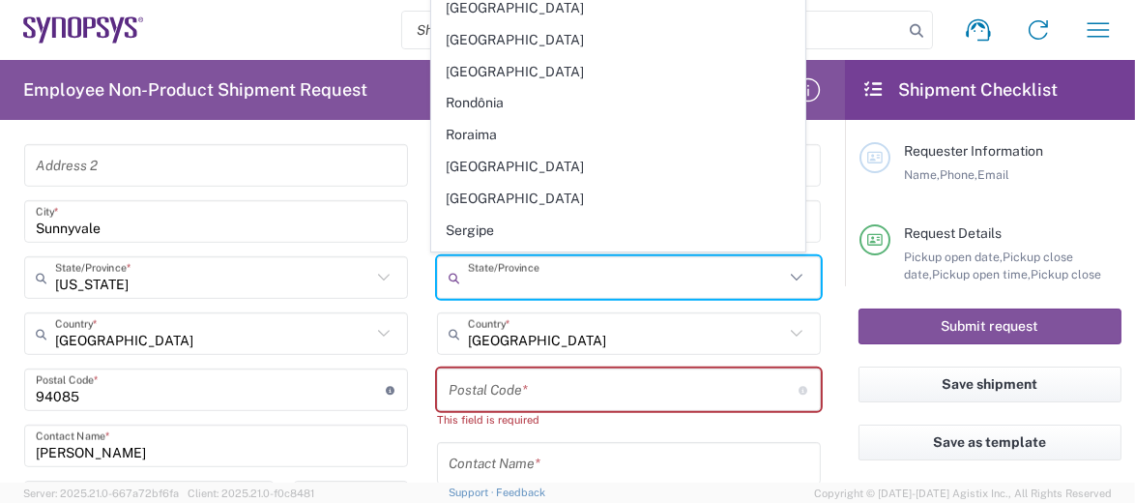
scroll to position [545, 0]
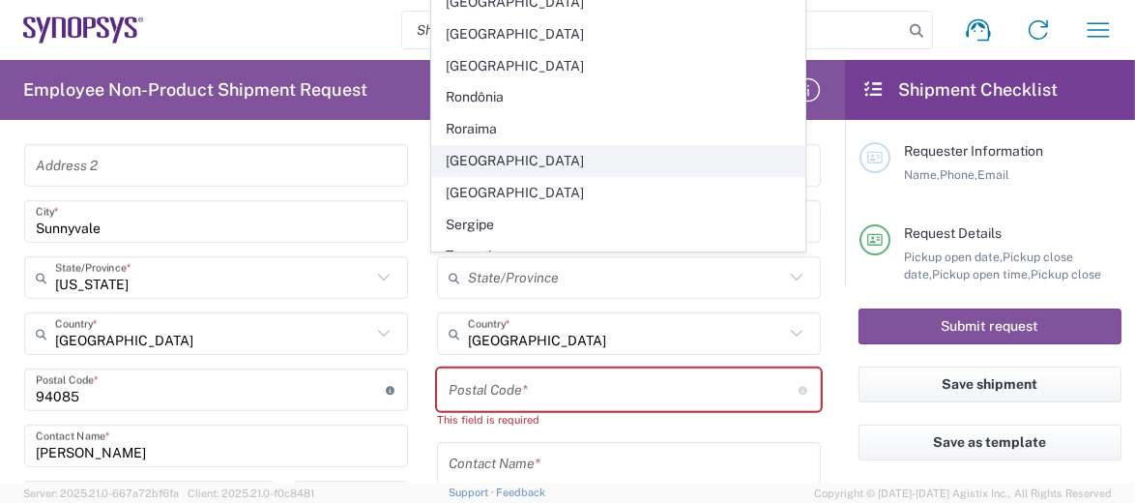
click at [543, 147] on span "[GEOGRAPHIC_DATA]" at bounding box center [618, 161] width 373 height 30
type input "[GEOGRAPHIC_DATA]"
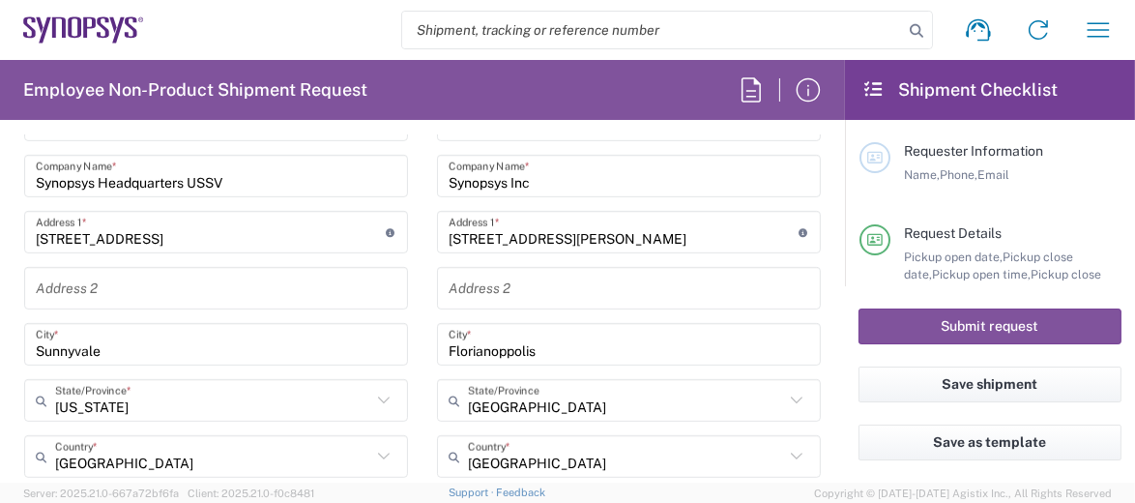
scroll to position [967, 0]
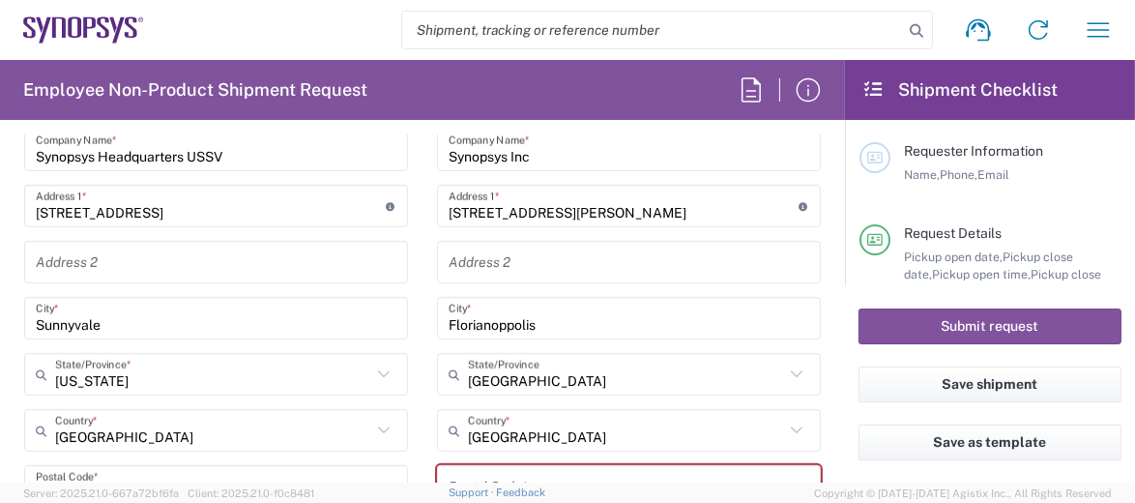
click at [548, 259] on input "text" at bounding box center [629, 263] width 361 height 34
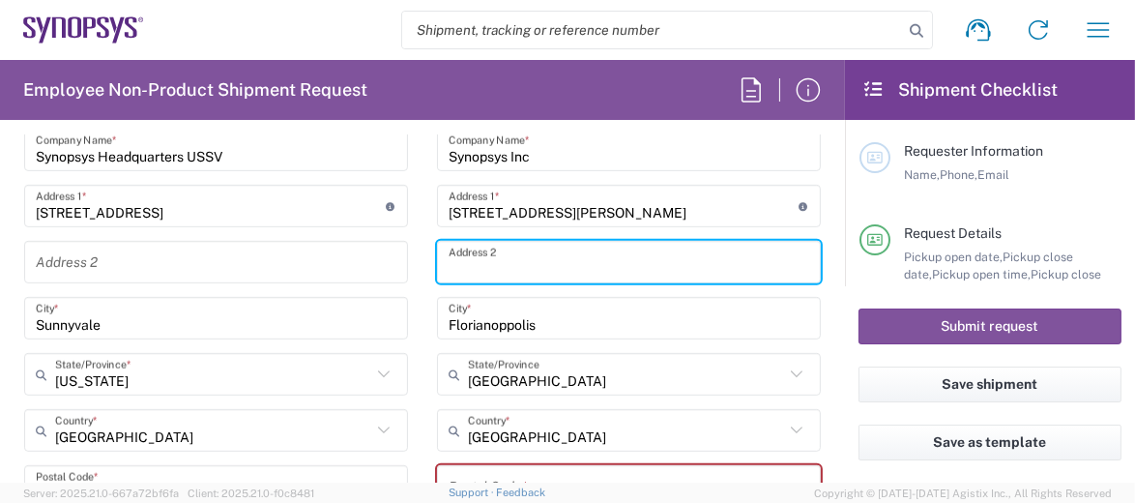
paste input "Lagoa [PERSON_NAME]"
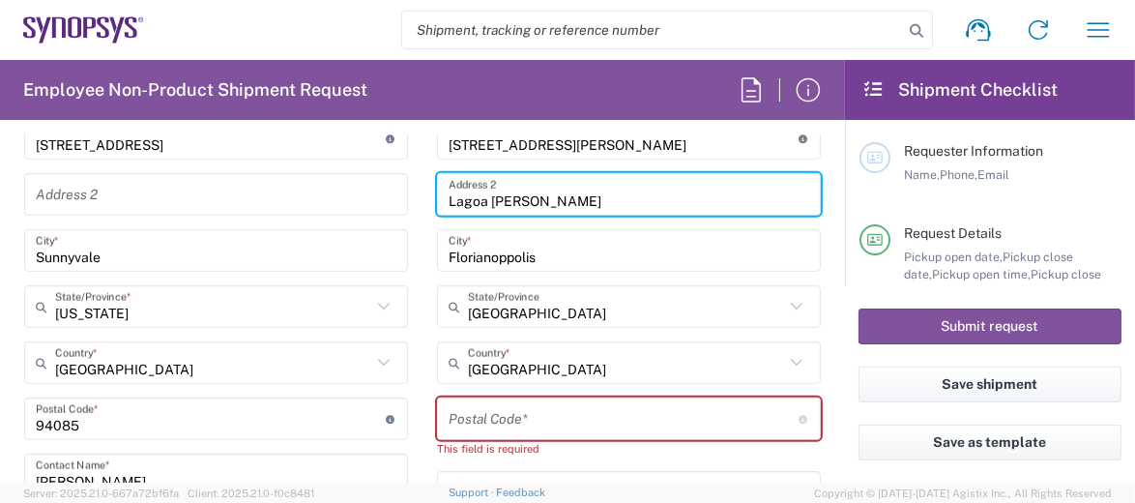
scroll to position [1063, 0]
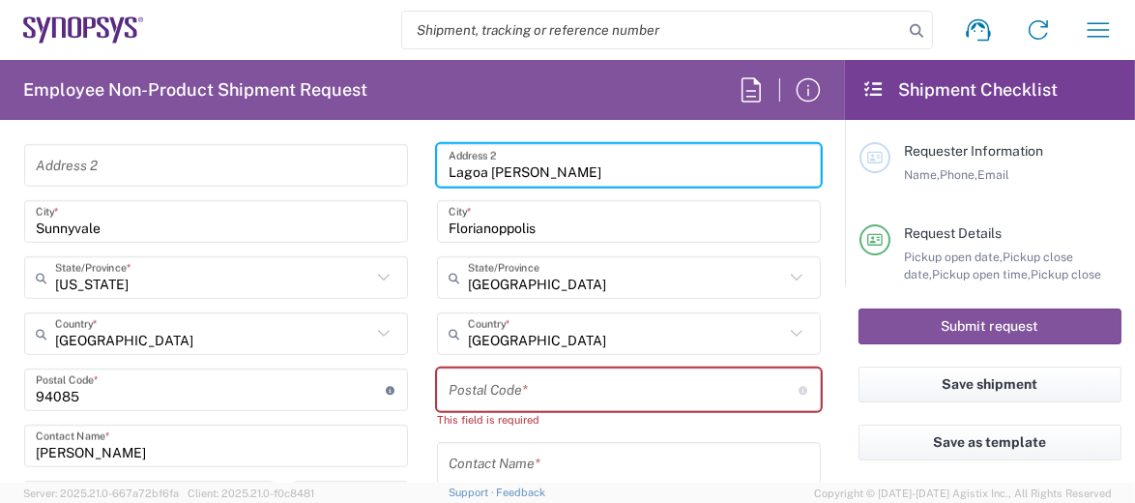
type input "Lagoa [PERSON_NAME]"
click at [584, 384] on input "undefined" at bounding box center [624, 390] width 350 height 34
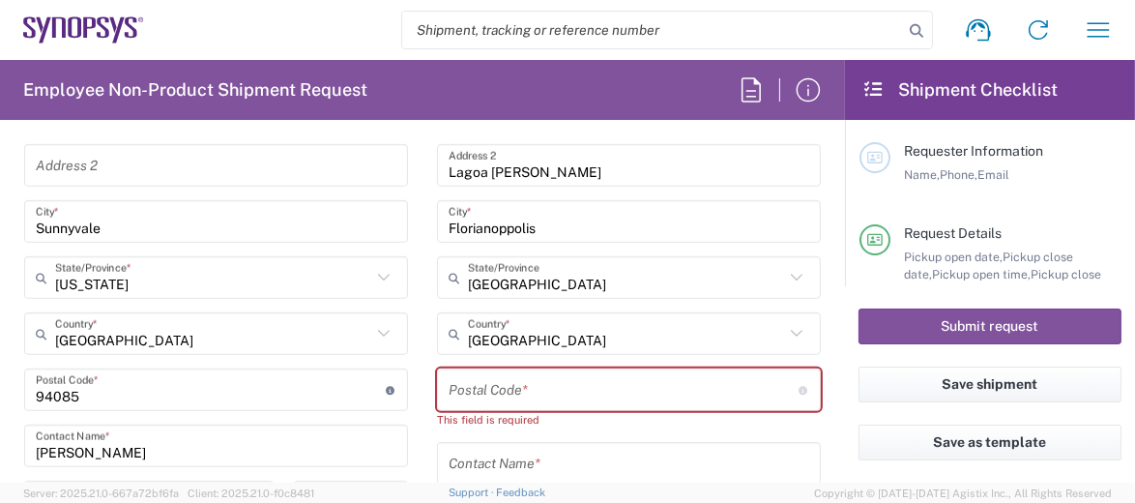
click at [538, 386] on input "undefined" at bounding box center [624, 390] width 350 height 34
click at [538, 387] on input "undefined" at bounding box center [624, 390] width 350 height 34
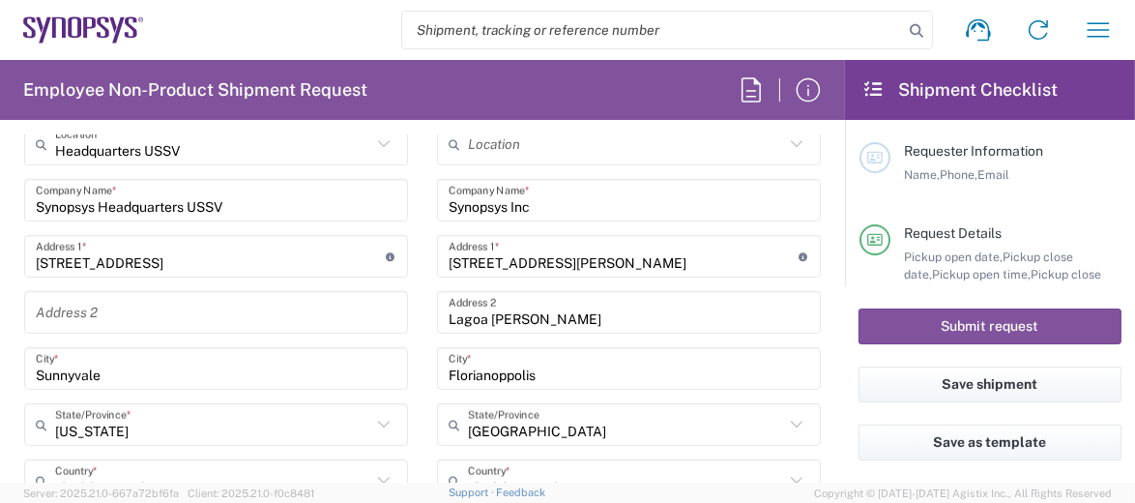
scroll to position [870, 0]
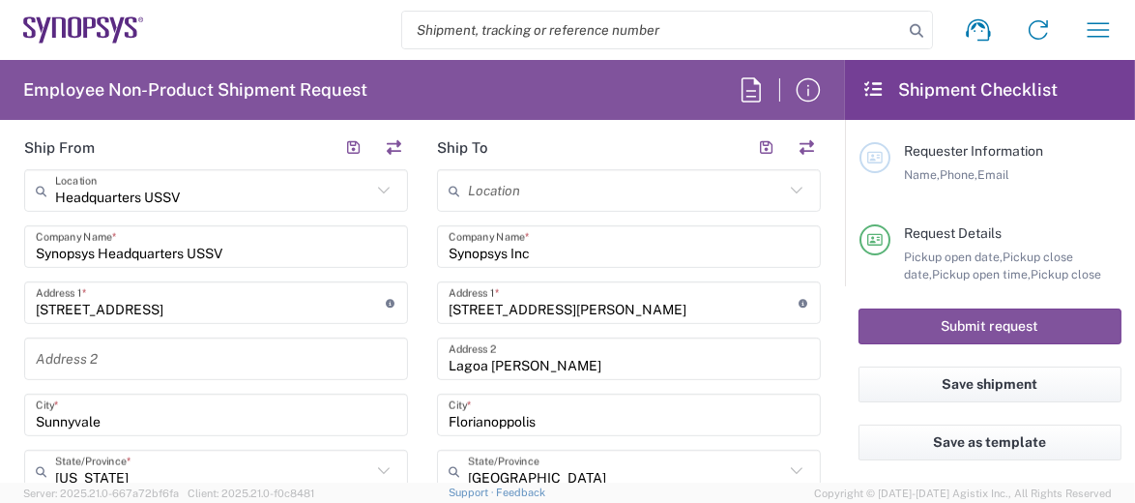
type input "88062-100"
click at [648, 302] on input "[STREET_ADDRESS][PERSON_NAME]" at bounding box center [624, 303] width 350 height 34
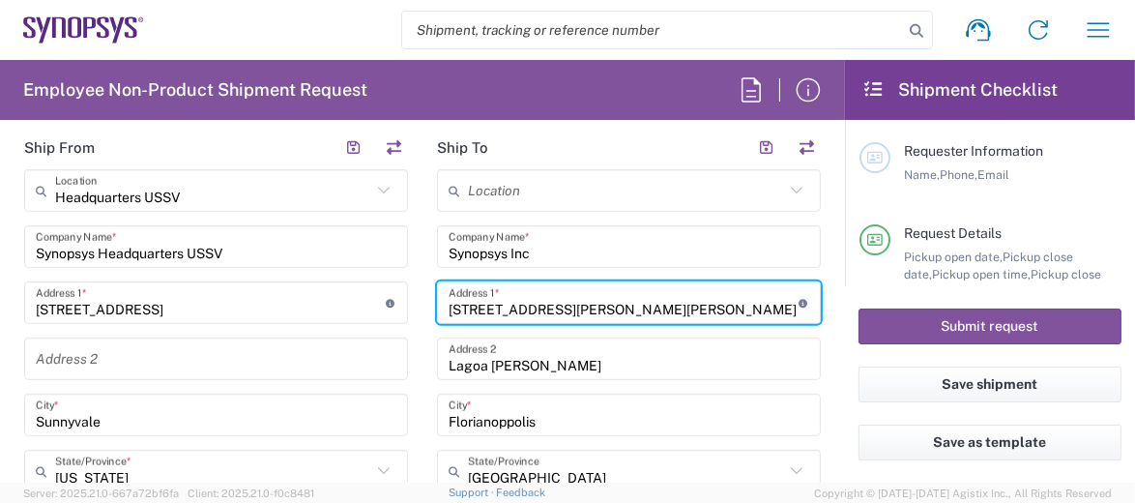
type input "[STREET_ADDRESS][PERSON_NAME][PERSON_NAME]"
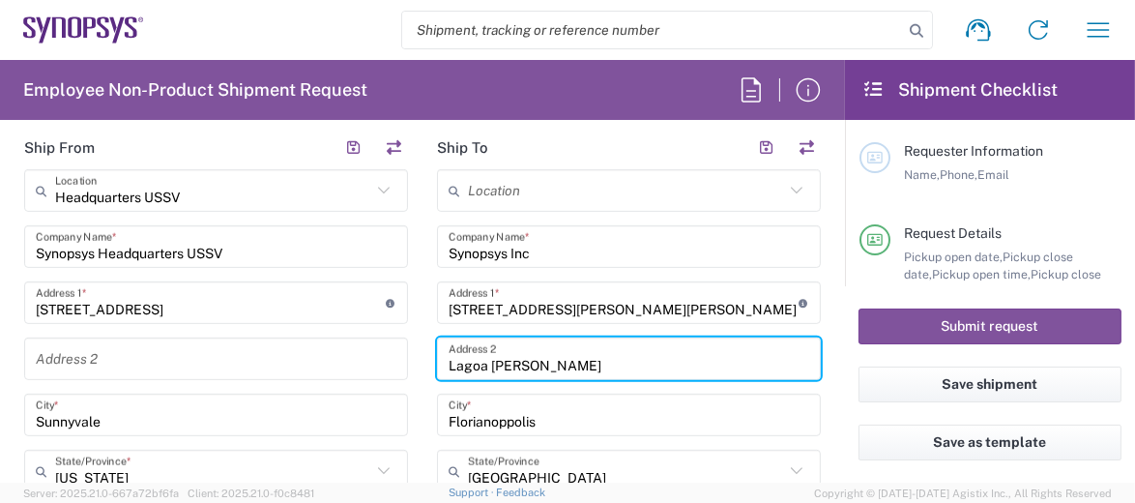
drag, startPoint x: 565, startPoint y: 360, endPoint x: 438, endPoint y: 360, distance: 126.6
click at [438, 360] on div "[GEOGRAPHIC_DATA][PERSON_NAME] Address 2" at bounding box center [629, 358] width 384 height 43
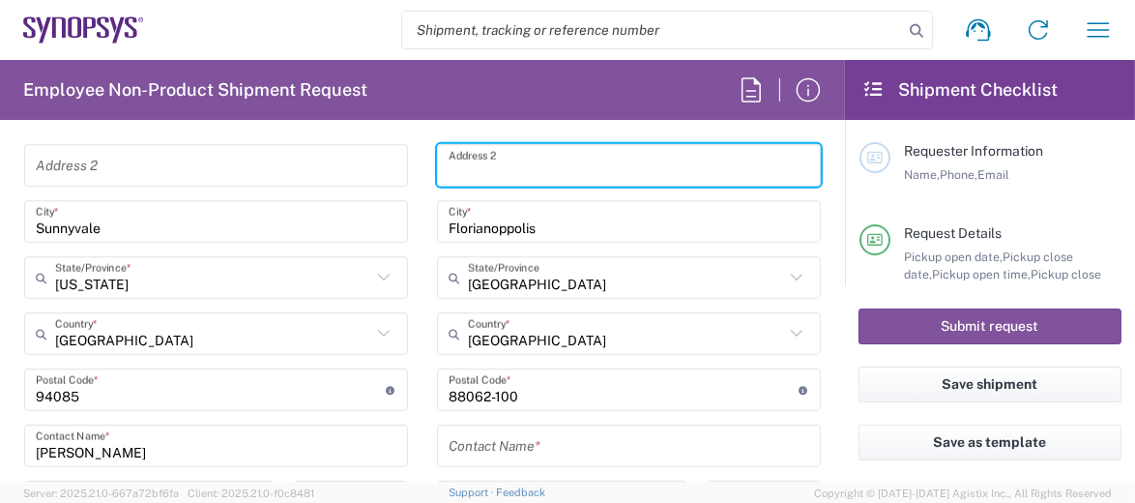
scroll to position [1160, 0]
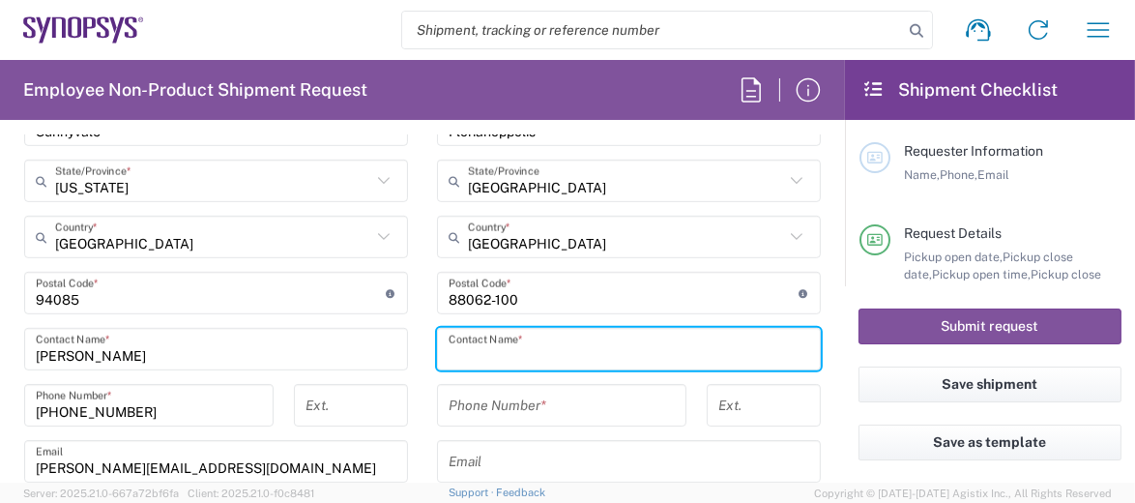
click at [577, 340] on input "text" at bounding box center [629, 350] width 361 height 34
type input "[PERSON_NAME]"
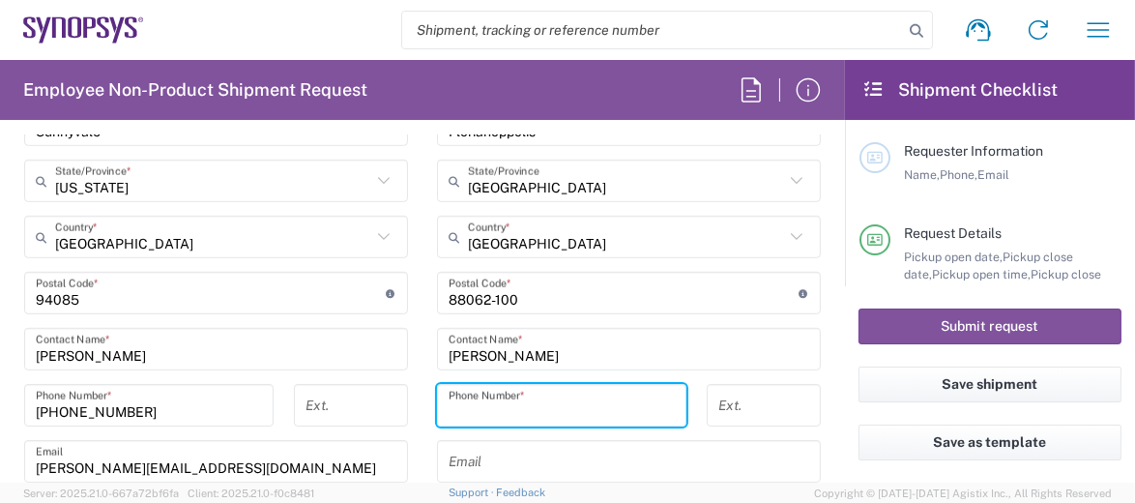
click at [556, 399] on input "tel" at bounding box center [562, 406] width 226 height 34
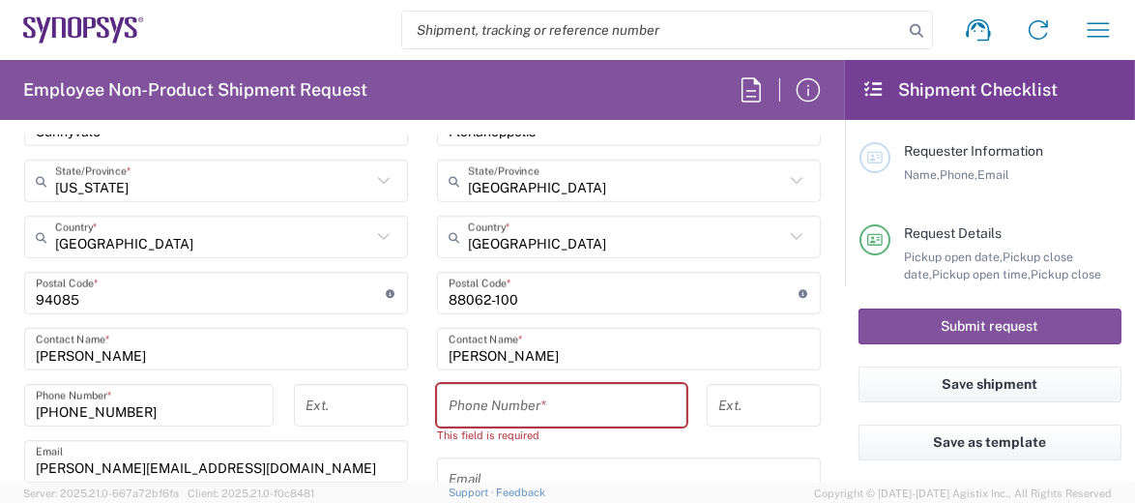
drag, startPoint x: 444, startPoint y: 298, endPoint x: 515, endPoint y: 295, distance: 71.6
click at [503, 295] on div "Postal Code * Postal Code for Brazil should have the following format: 5 digits…" at bounding box center [629, 293] width 384 height 43
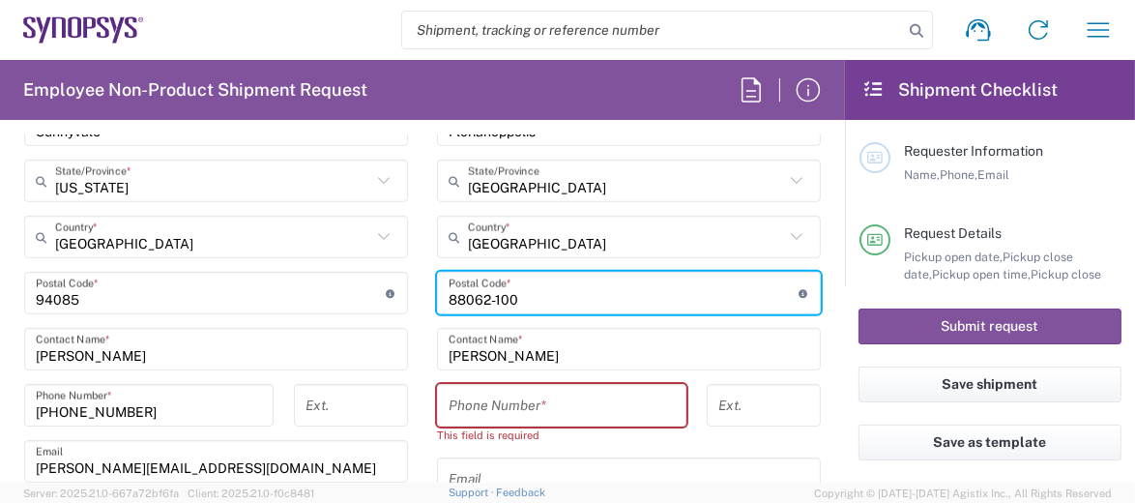
drag, startPoint x: 468, startPoint y: 295, endPoint x: 440, endPoint y: 301, distance: 28.6
click at [440, 299] on div "Postal Code * Postal Code for Brazil should have the following format: 5 digits…" at bounding box center [629, 293] width 384 height 43
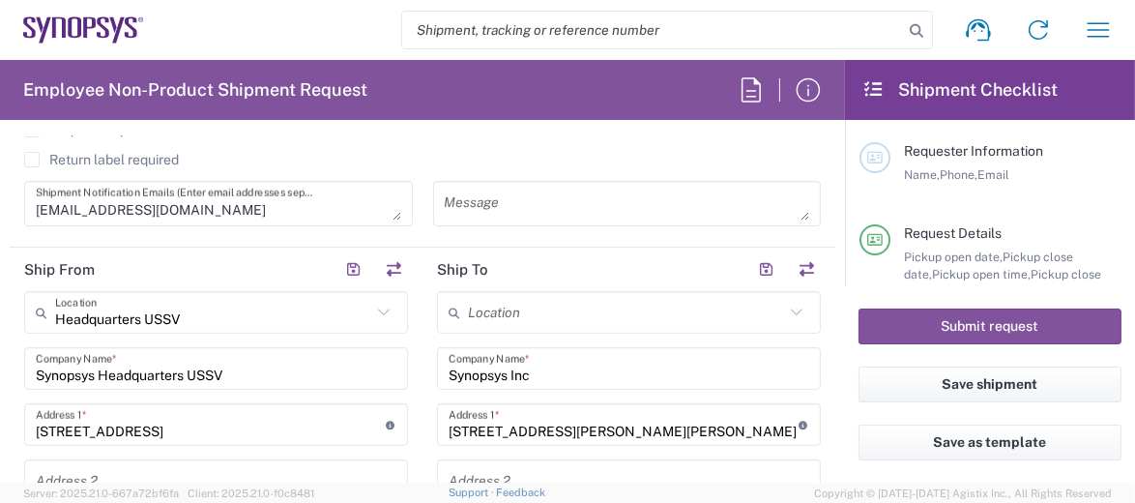
scroll to position [677, 0]
